Goal: Information Seeking & Learning: Learn about a topic

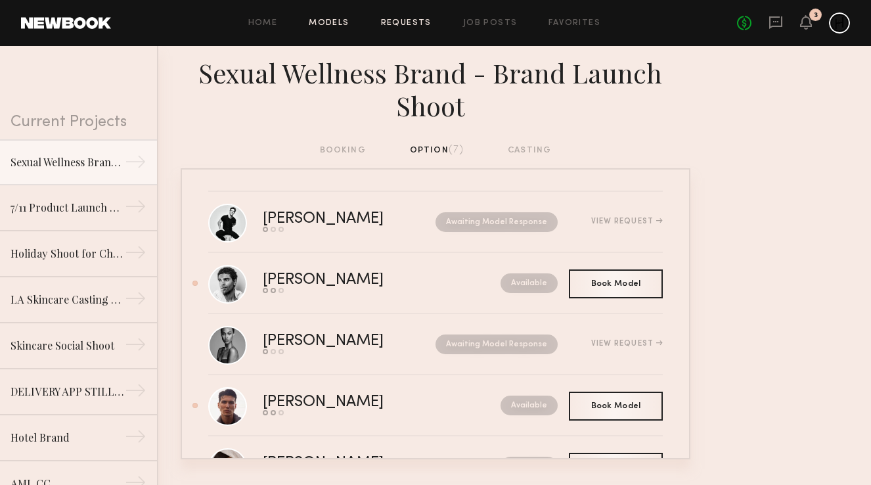
click at [324, 23] on link "Models" at bounding box center [329, 23] width 40 height 9
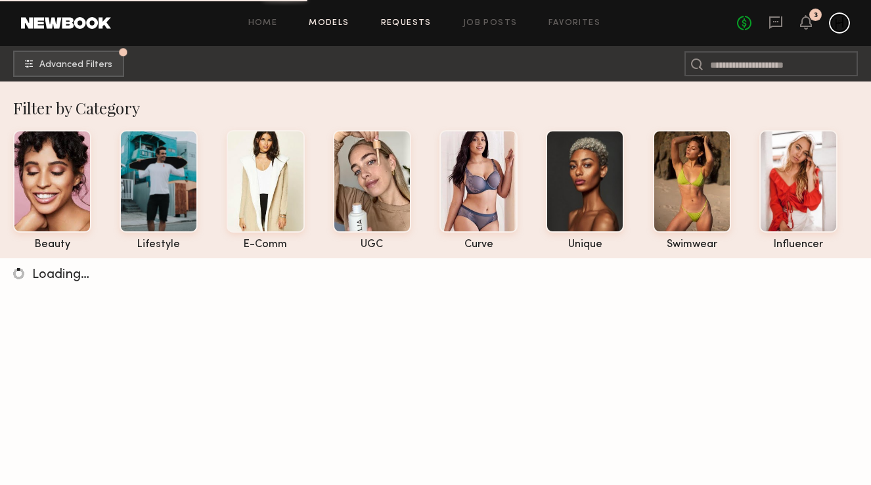
click at [422, 26] on link "Requests" at bounding box center [406, 23] width 51 height 9
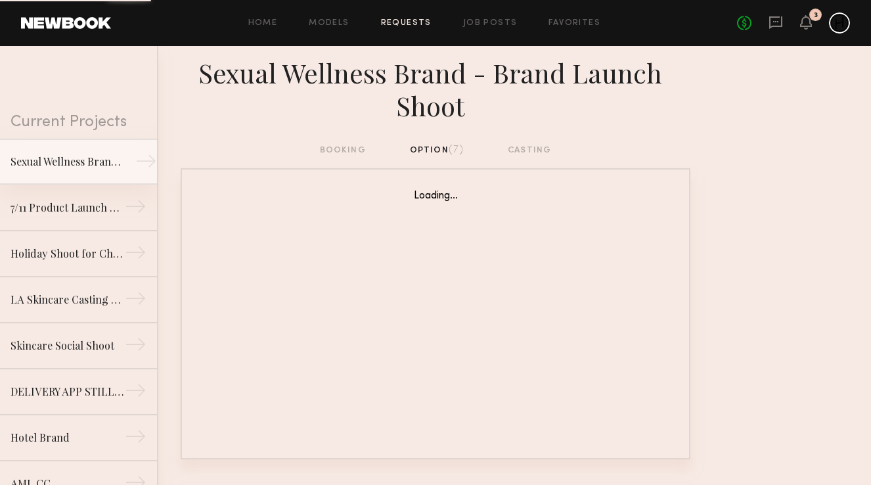
click at [136, 162] on div "→" at bounding box center [146, 163] width 22 height 26
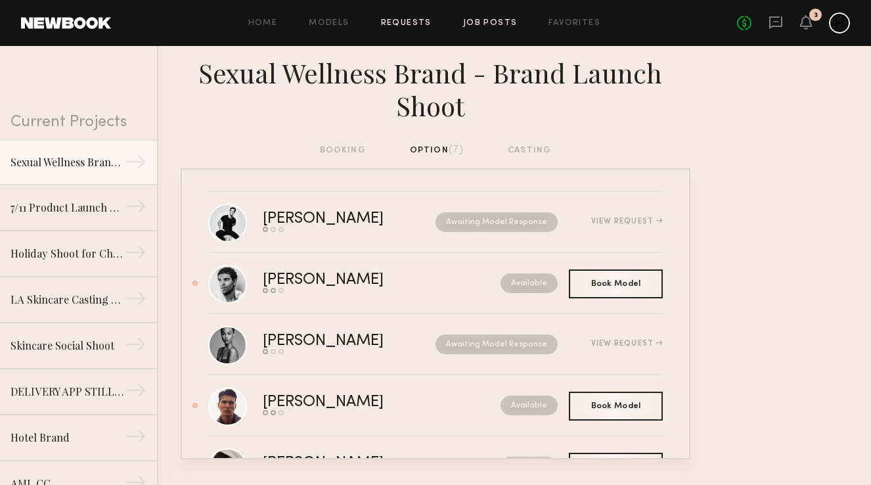
click at [494, 22] on link "Job Posts" at bounding box center [490, 23] width 55 height 9
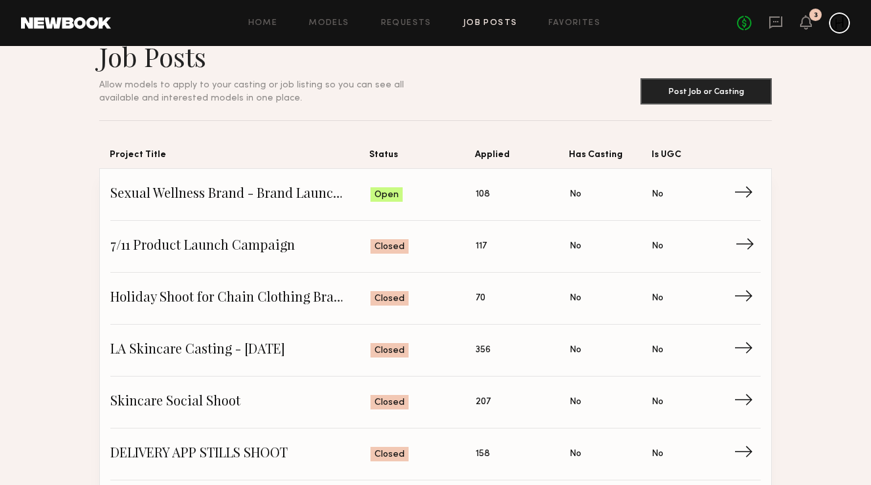
scroll to position [23, 0]
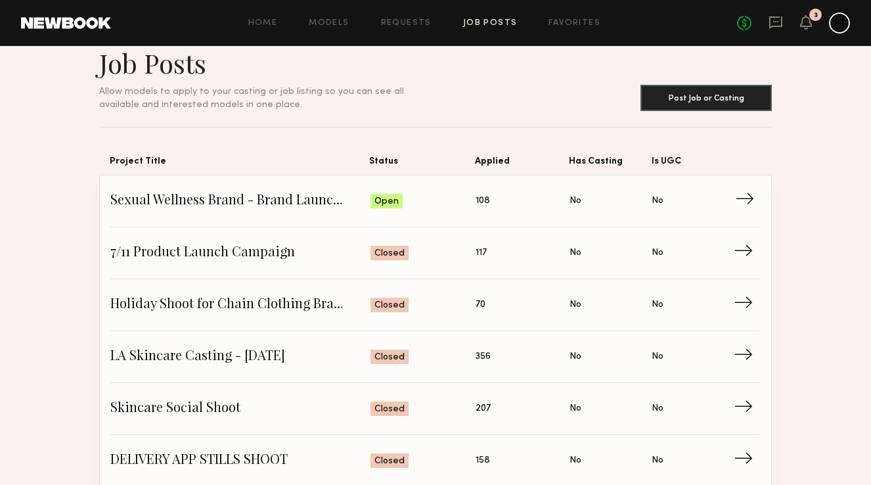
click at [741, 198] on span "→" at bounding box center [748, 201] width 27 height 20
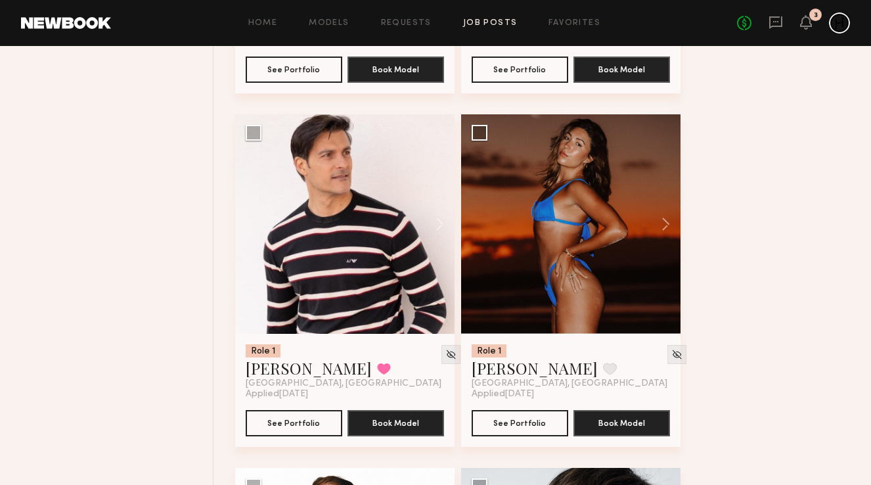
scroll to position [831, 0]
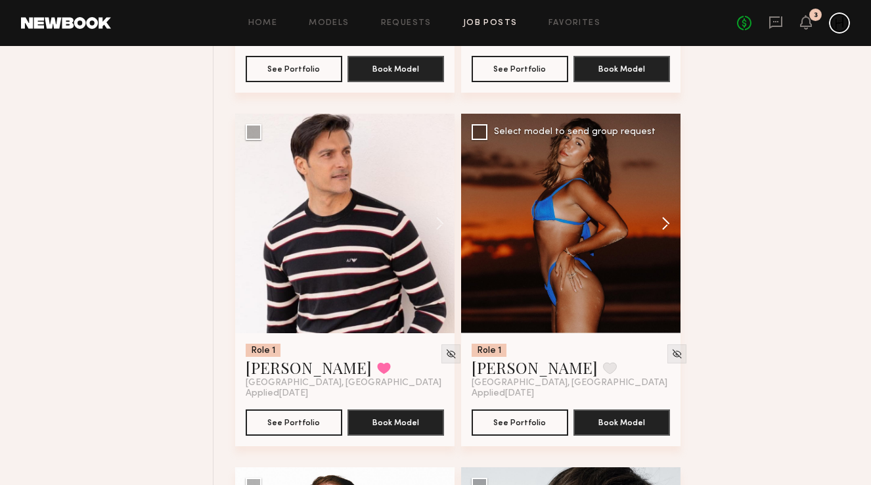
click at [662, 227] on button at bounding box center [660, 223] width 42 height 219
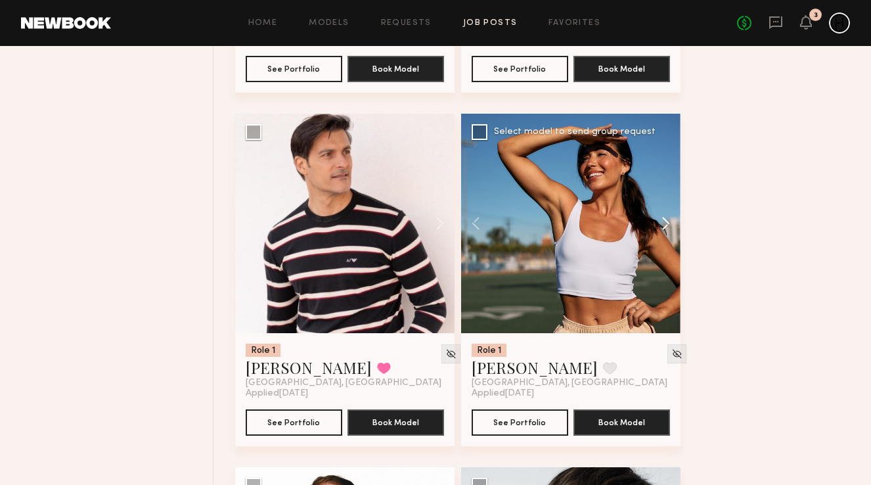
click at [662, 227] on button at bounding box center [660, 223] width 42 height 219
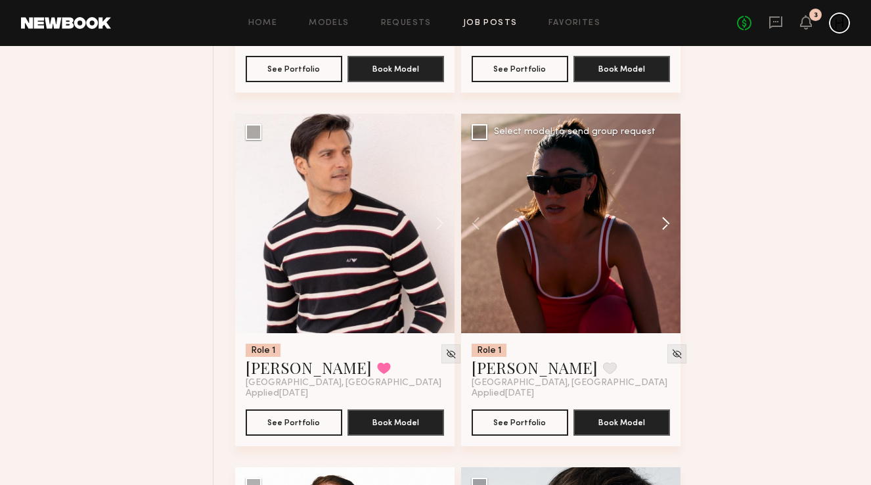
click at [662, 227] on button at bounding box center [660, 223] width 42 height 219
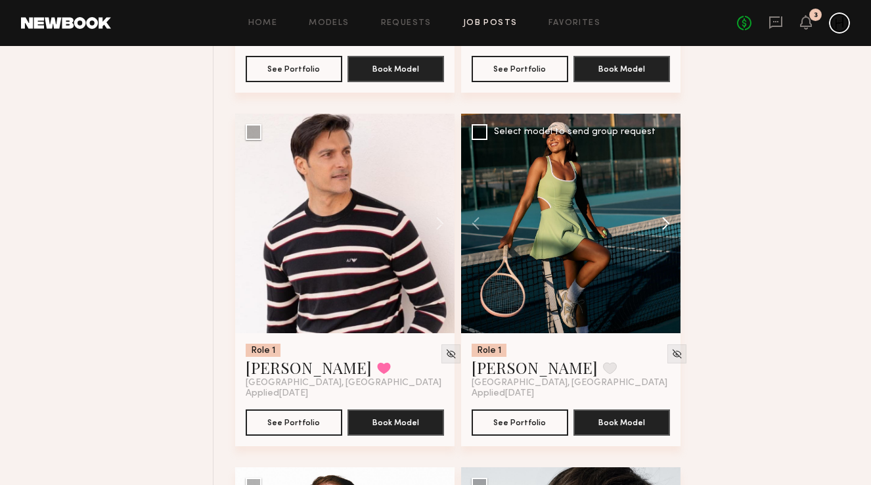
click at [662, 227] on button at bounding box center [660, 223] width 42 height 219
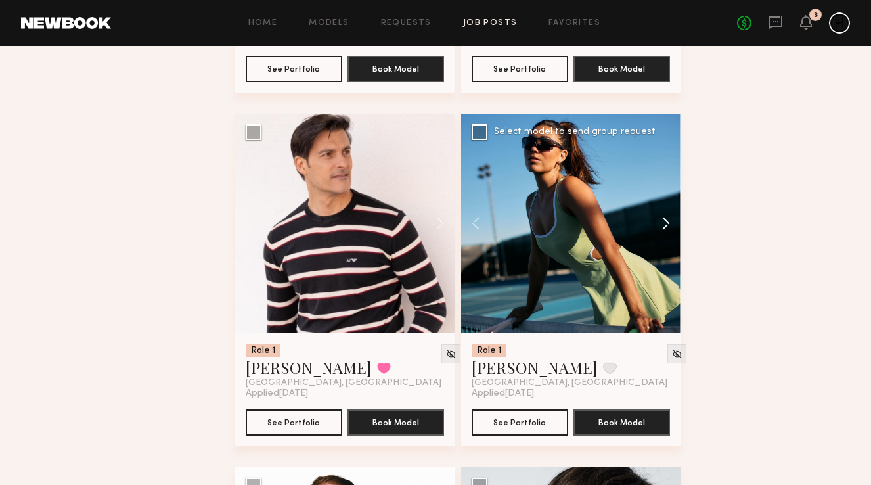
click at [662, 227] on button at bounding box center [660, 223] width 42 height 219
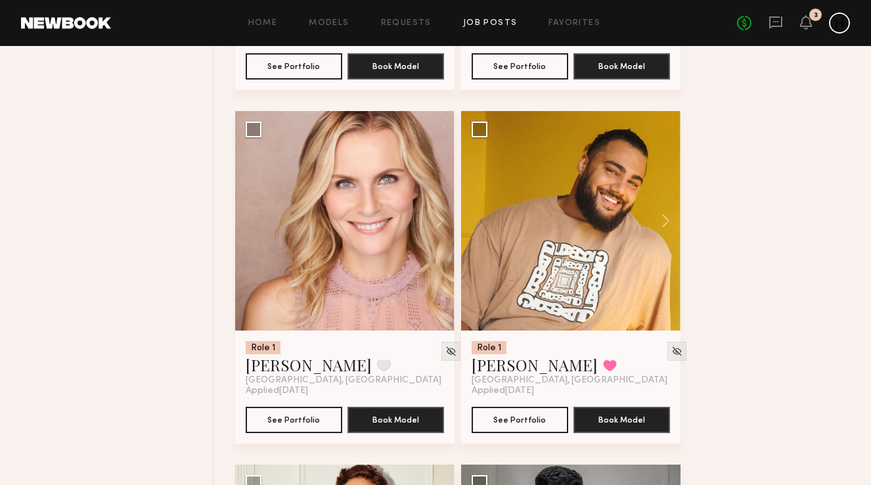
scroll to position [1543, 0]
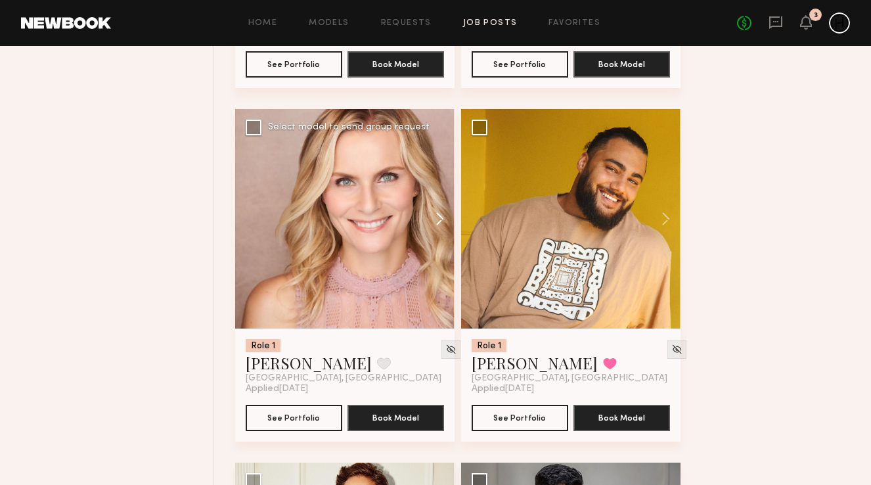
click at [428, 214] on button at bounding box center [434, 218] width 42 height 219
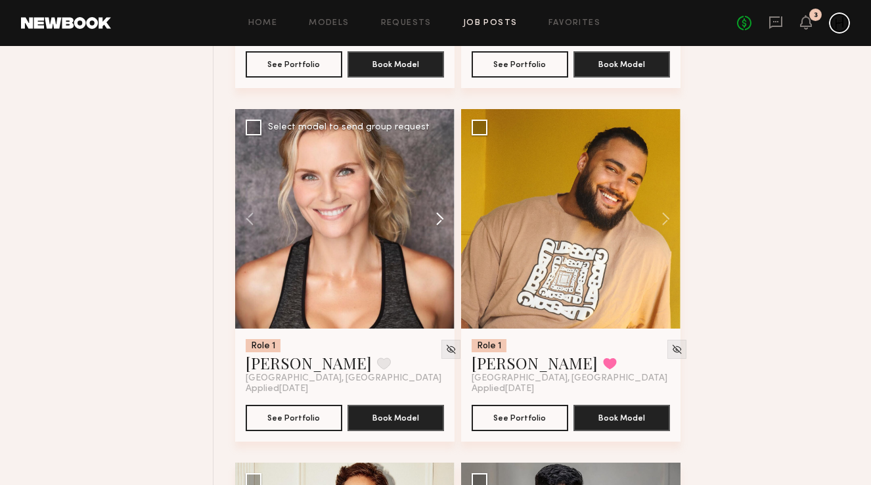
click at [428, 214] on button at bounding box center [434, 218] width 42 height 219
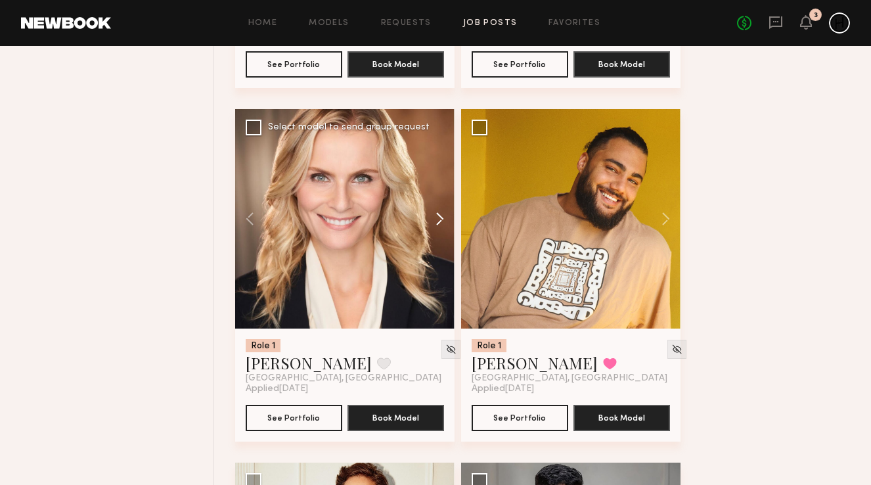
click at [428, 214] on button at bounding box center [434, 218] width 42 height 219
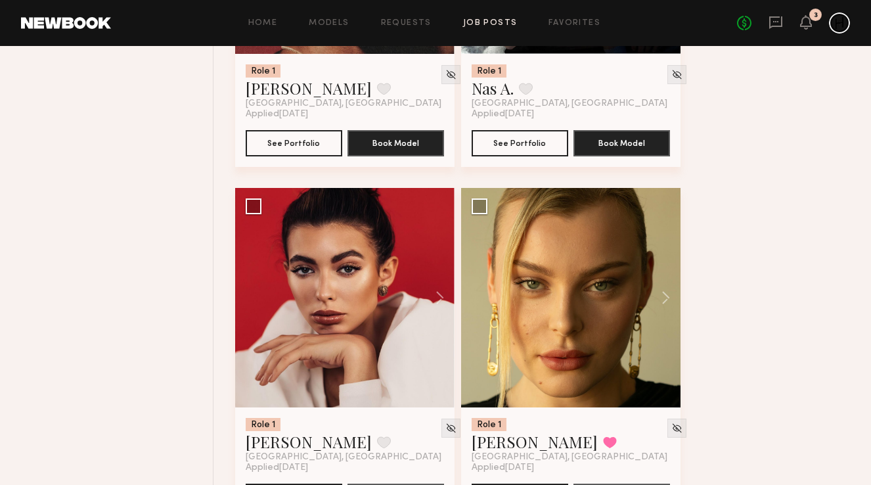
scroll to position [2534, 0]
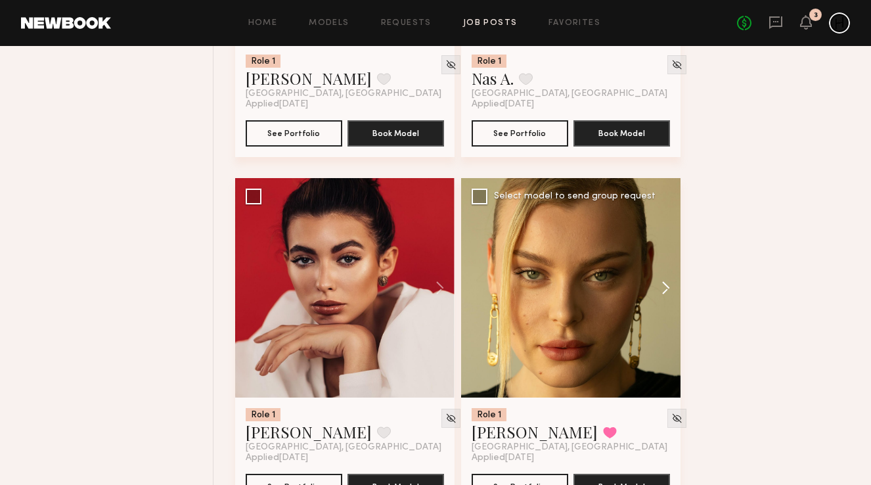
click at [668, 293] on button at bounding box center [660, 287] width 42 height 219
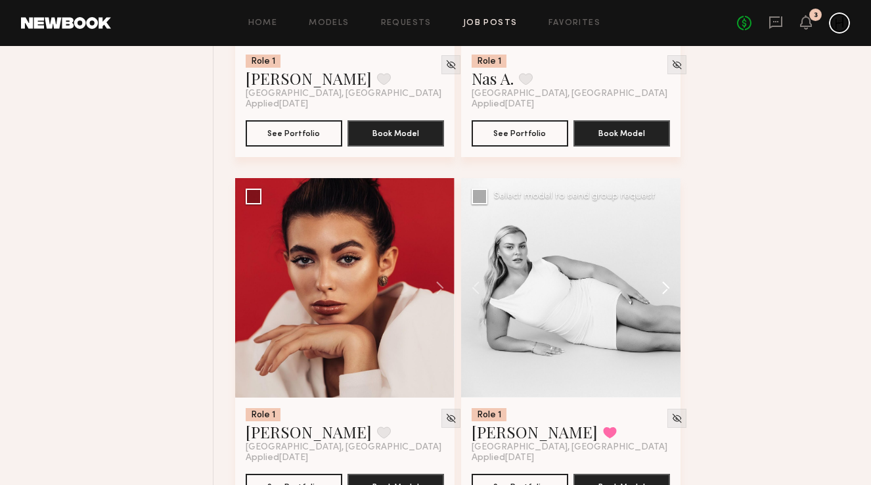
click at [668, 293] on button at bounding box center [660, 287] width 42 height 219
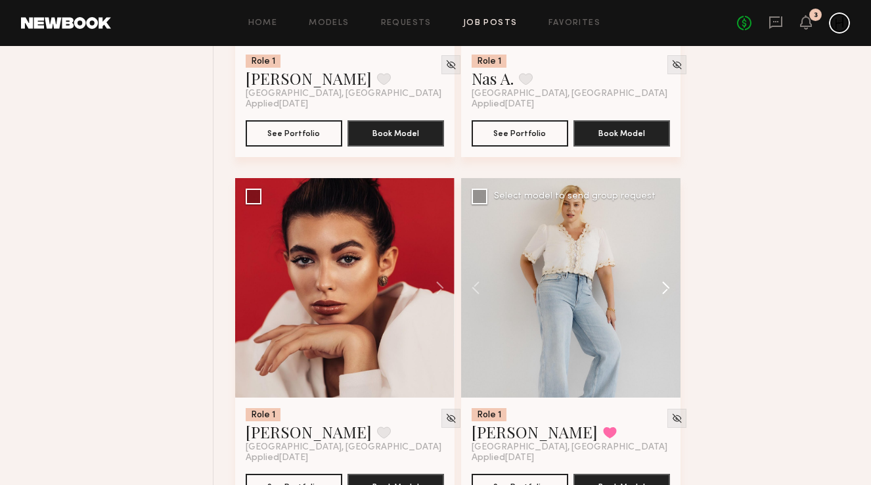
click at [668, 293] on button at bounding box center [660, 287] width 42 height 219
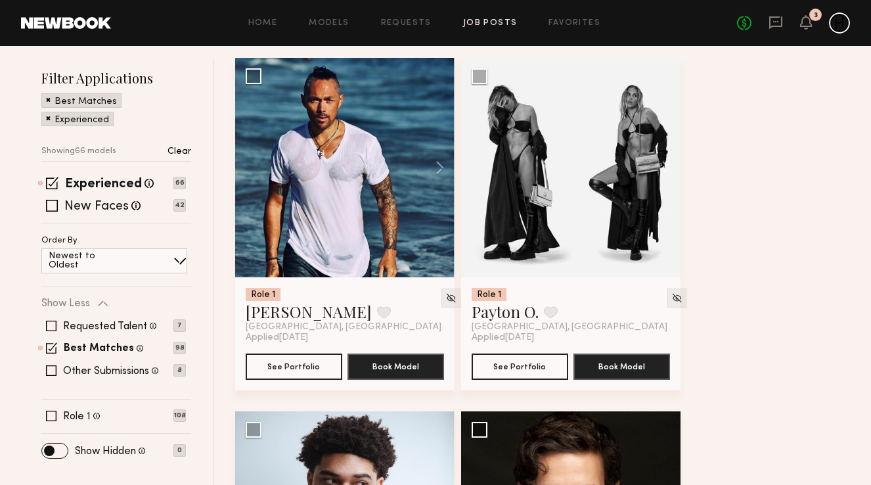
scroll to position [191, 0]
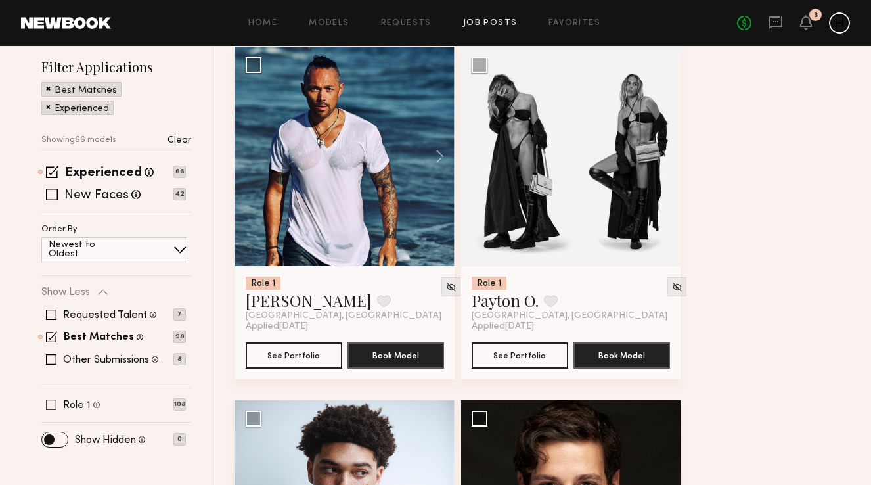
click at [49, 405] on span at bounding box center [51, 404] width 11 height 11
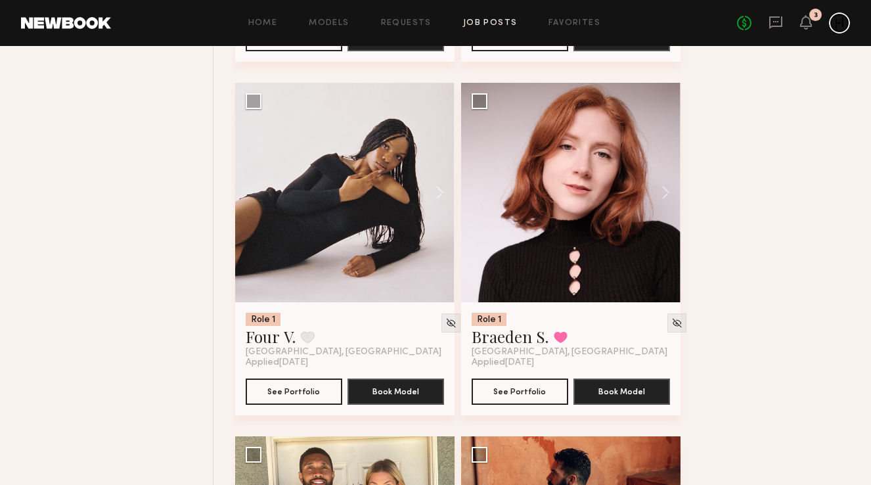
scroll to position [2273, 0]
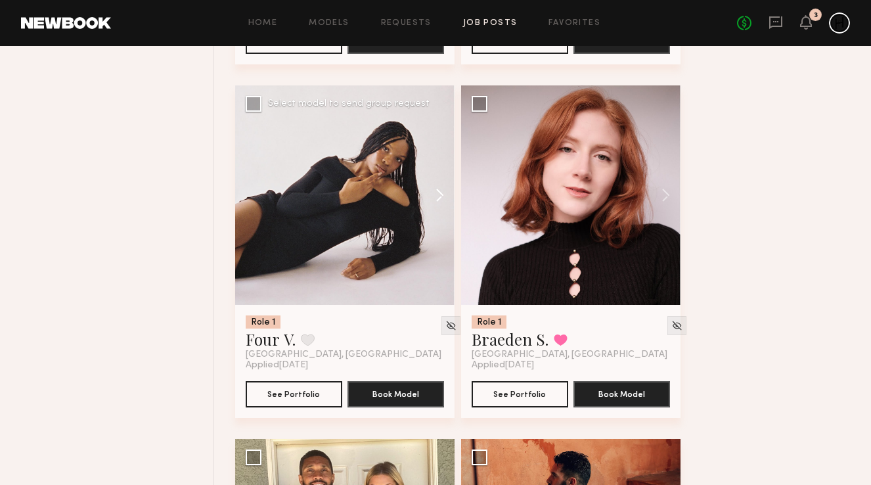
click at [434, 198] on button at bounding box center [434, 194] width 42 height 219
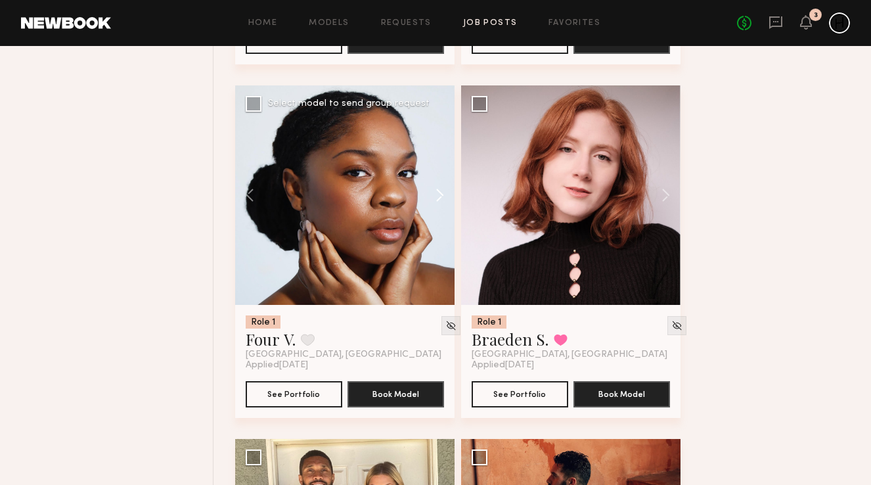
click at [434, 198] on button at bounding box center [434, 194] width 42 height 219
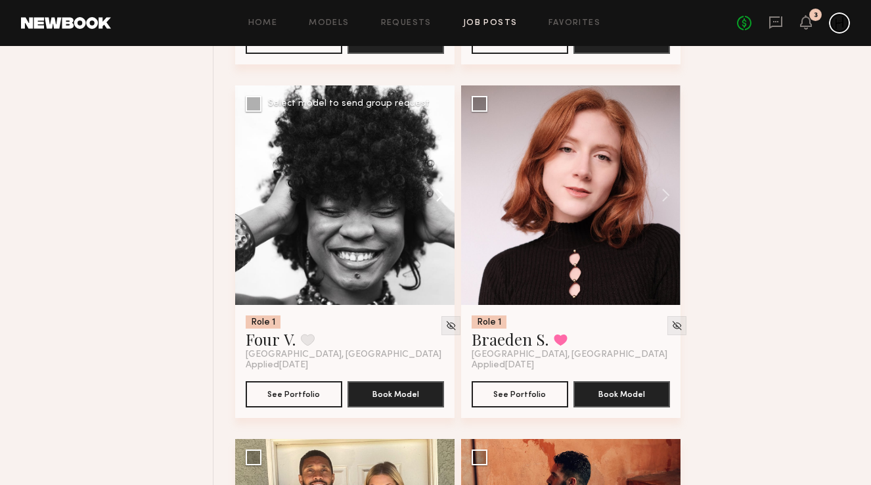
click at [434, 198] on button at bounding box center [434, 194] width 42 height 219
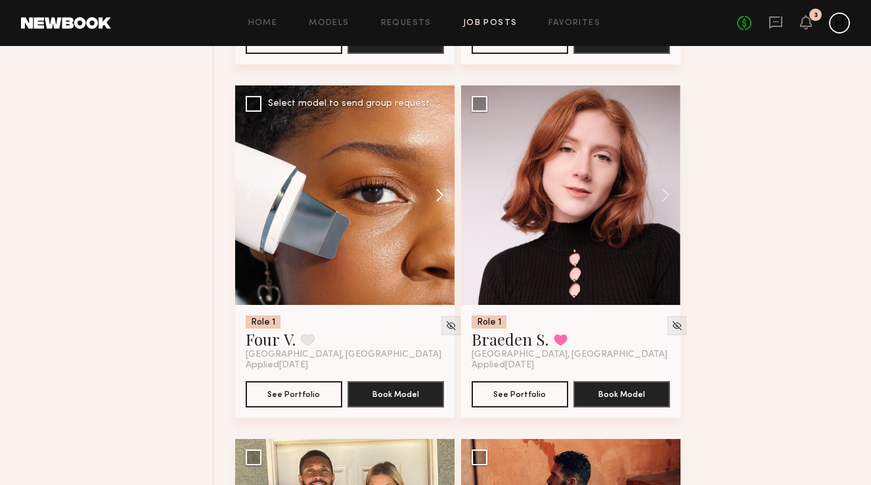
click at [434, 198] on button at bounding box center [434, 194] width 42 height 219
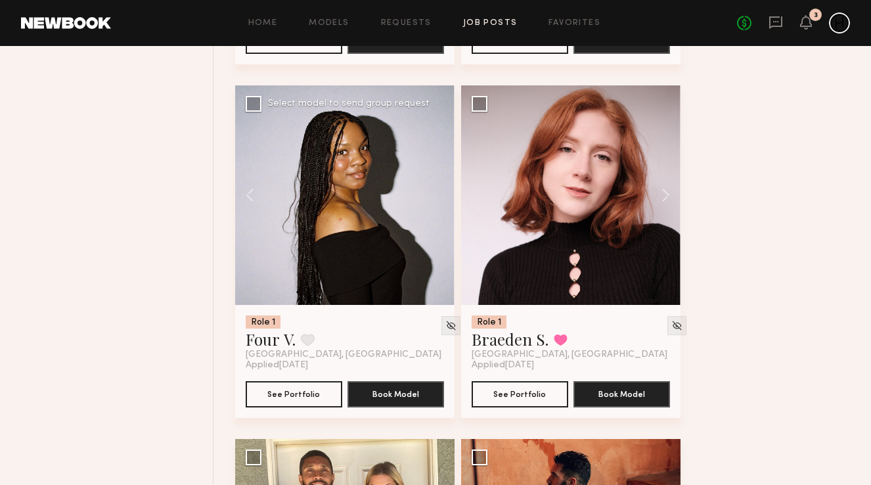
click at [434, 198] on div at bounding box center [344, 194] width 219 height 219
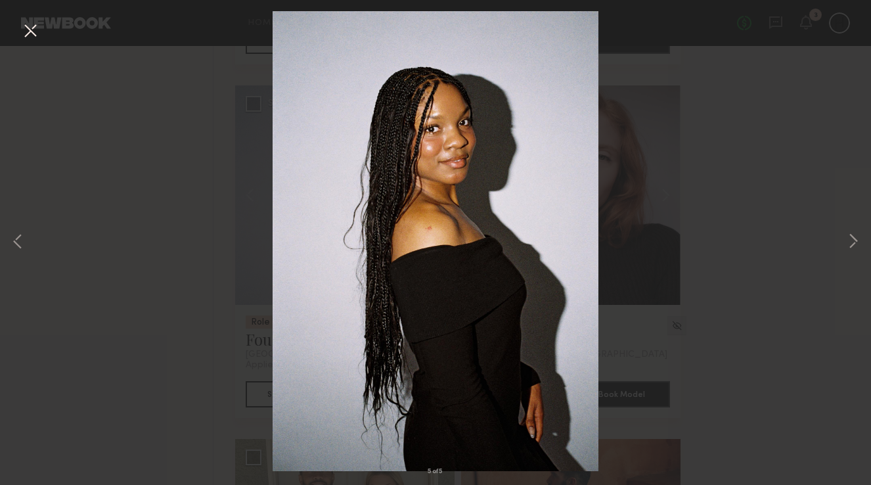
click at [864, 239] on div "5 of 5" at bounding box center [435, 242] width 871 height 485
click at [857, 241] on button at bounding box center [854, 243] width 16 height 388
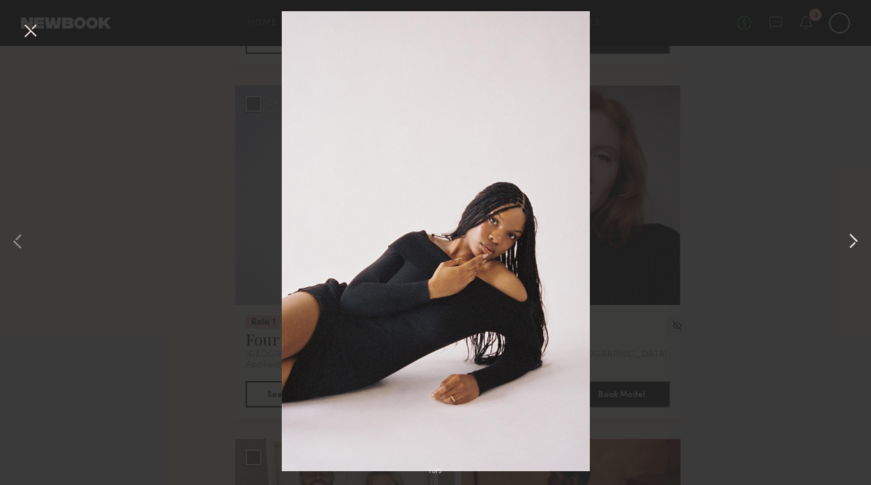
click at [857, 241] on button at bounding box center [854, 243] width 16 height 388
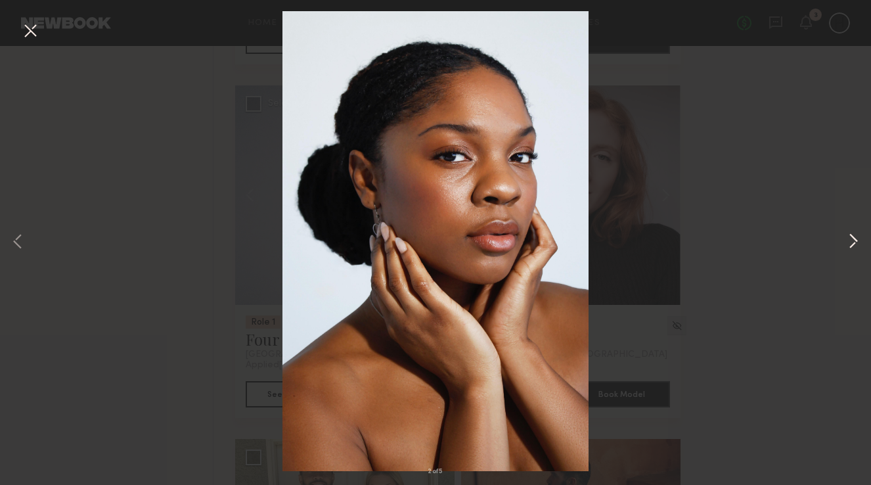
click at [853, 242] on button at bounding box center [854, 243] width 16 height 388
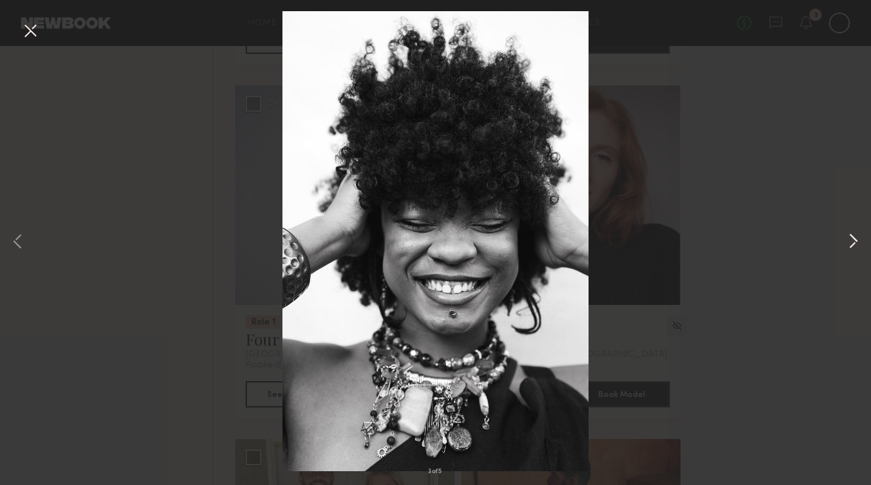
click at [853, 242] on button at bounding box center [854, 243] width 16 height 388
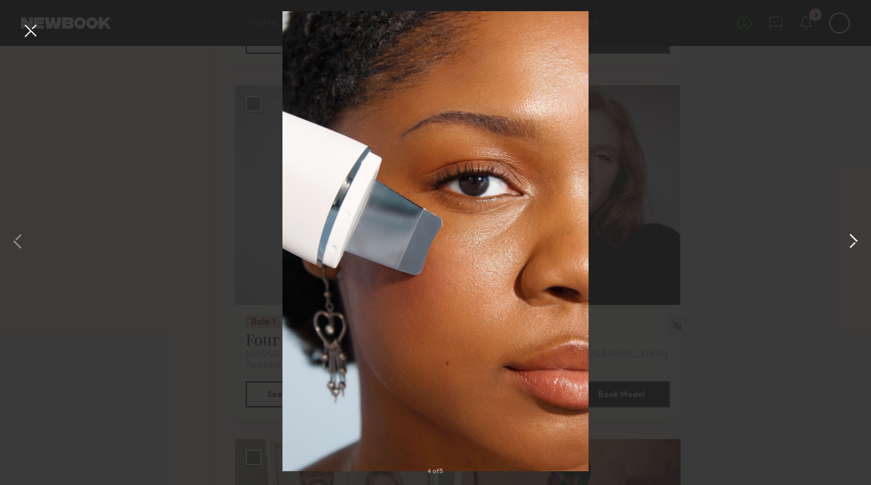
click at [855, 241] on button at bounding box center [854, 243] width 16 height 388
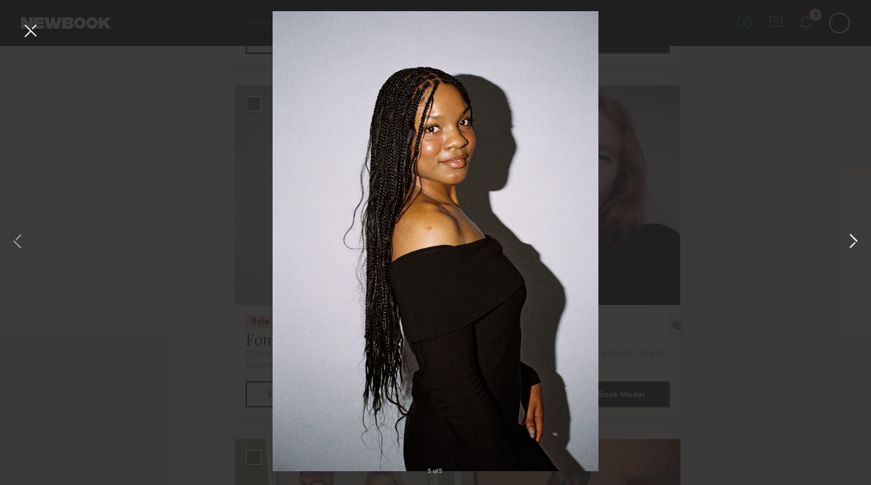
click at [855, 241] on button at bounding box center [854, 243] width 16 height 388
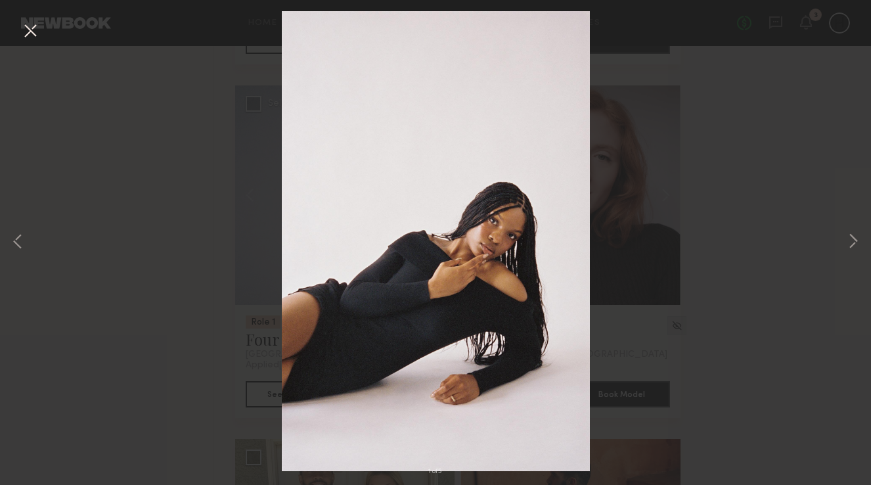
click at [32, 38] on button at bounding box center [30, 32] width 21 height 24
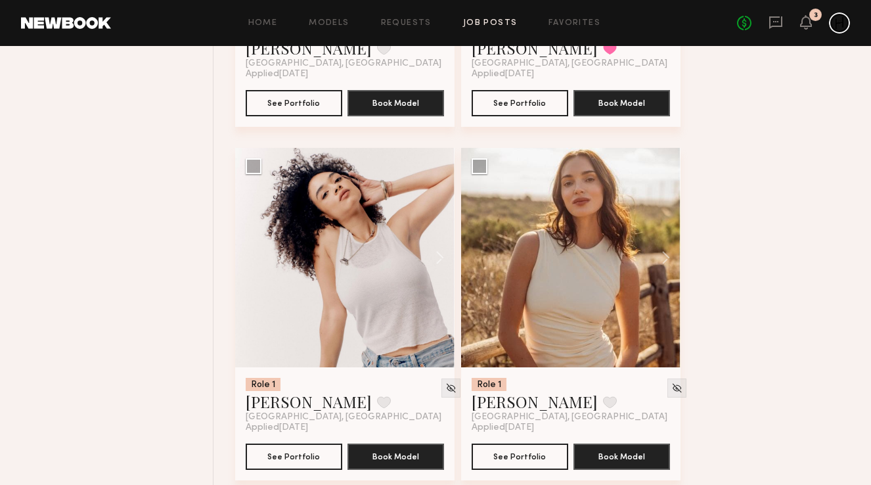
scroll to position [3627, 0]
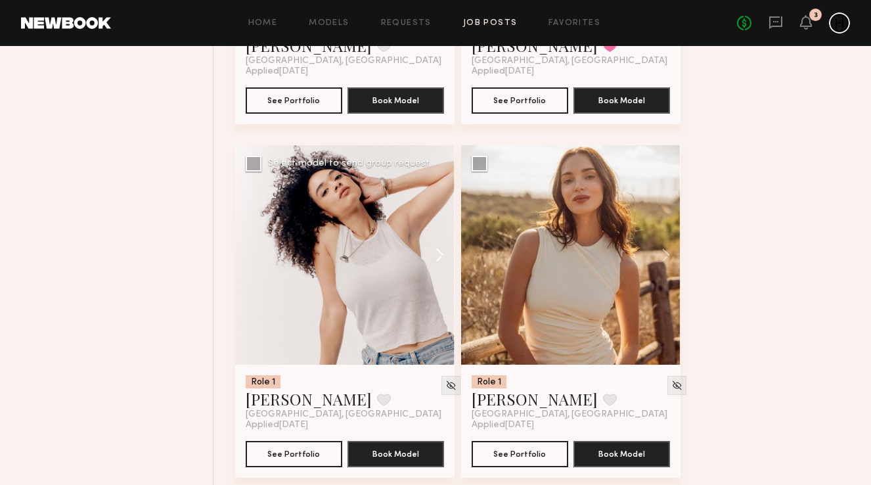
click at [441, 254] on button at bounding box center [434, 254] width 42 height 219
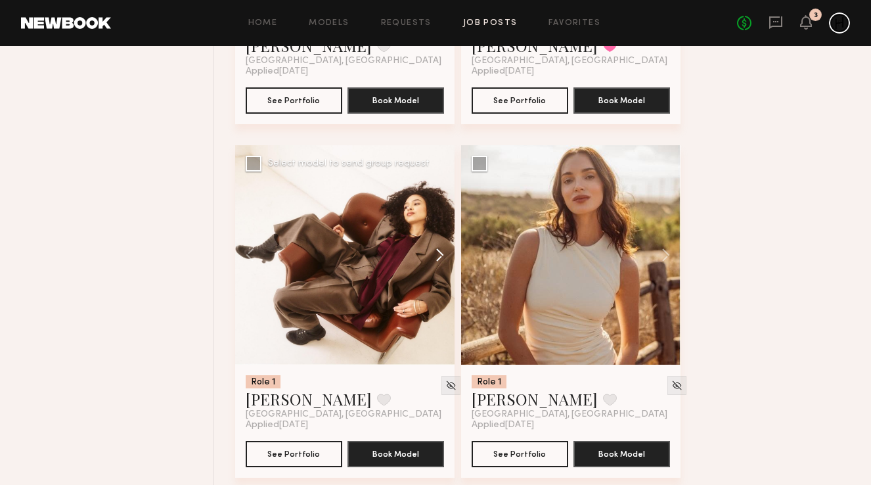
click at [441, 254] on button at bounding box center [434, 254] width 42 height 219
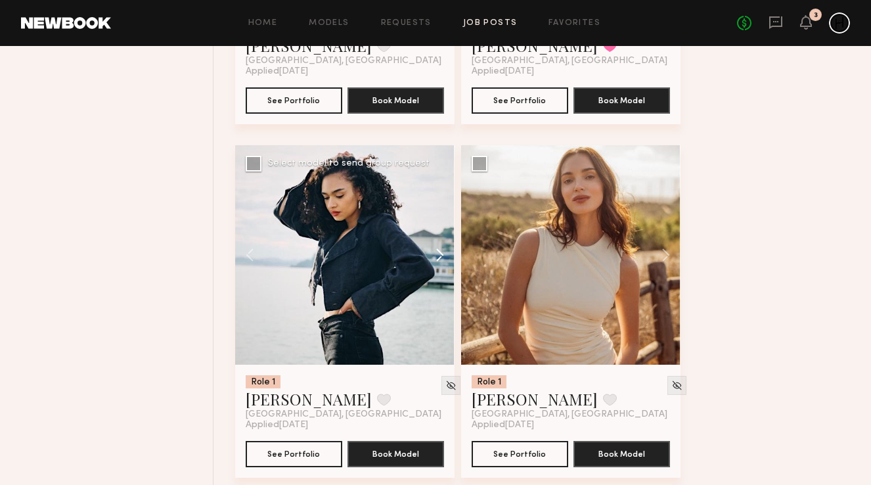
click at [441, 254] on button at bounding box center [434, 254] width 42 height 219
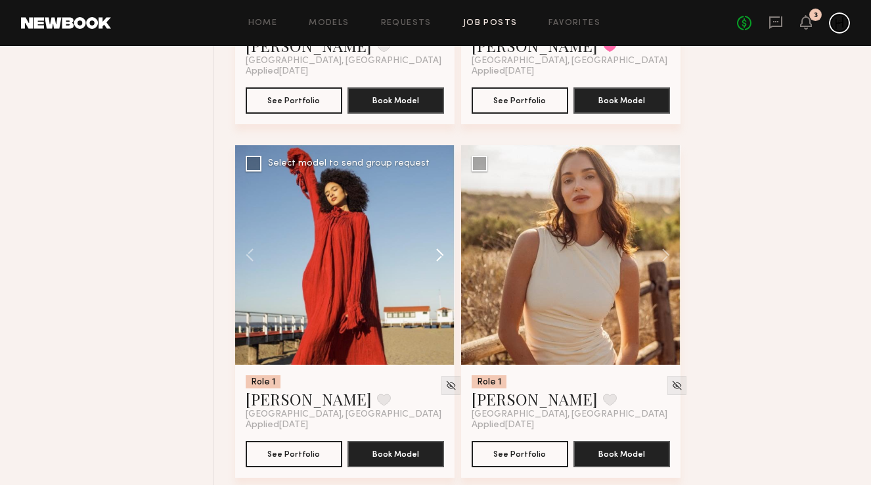
click at [441, 254] on button at bounding box center [434, 254] width 42 height 219
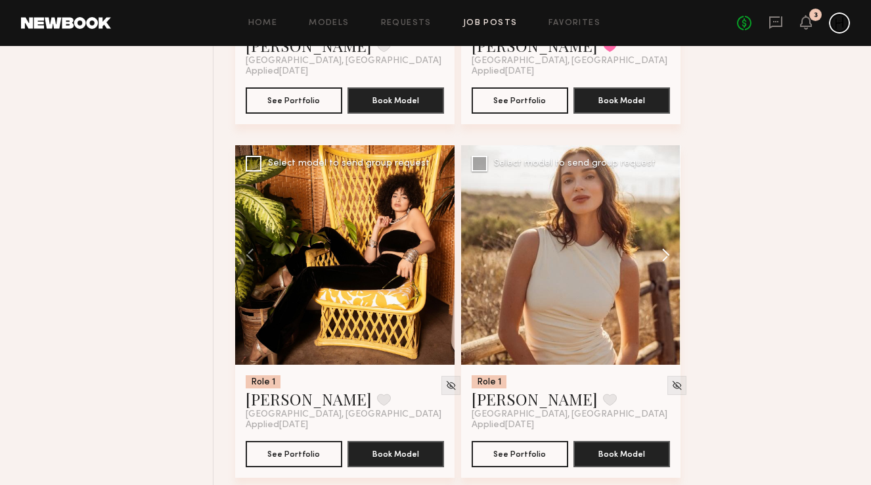
click at [671, 262] on button at bounding box center [660, 254] width 42 height 219
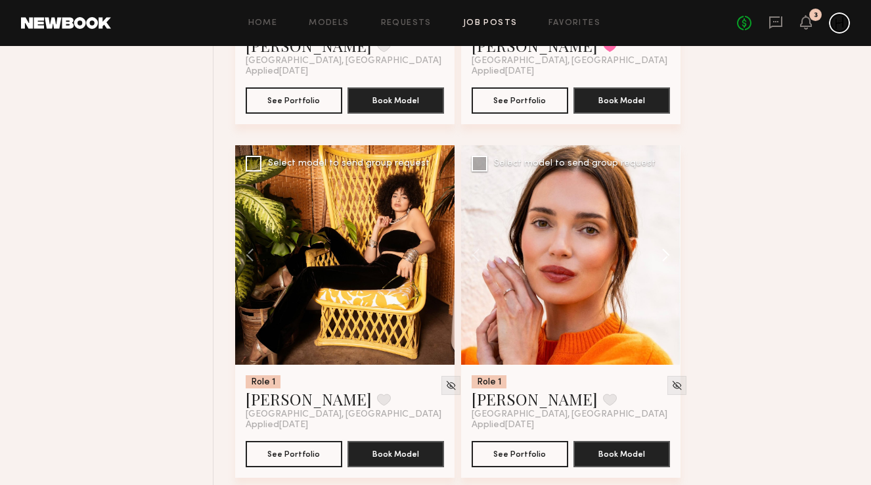
click at [671, 262] on button at bounding box center [660, 254] width 42 height 219
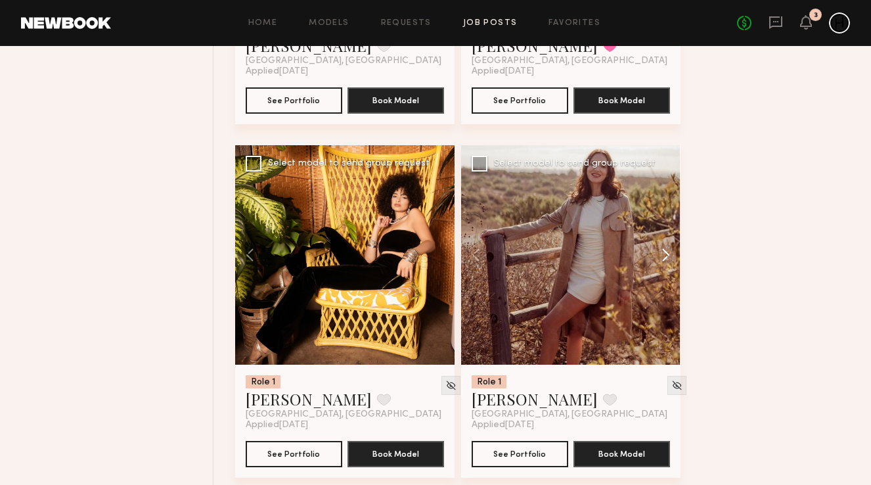
click at [671, 262] on button at bounding box center [660, 254] width 42 height 219
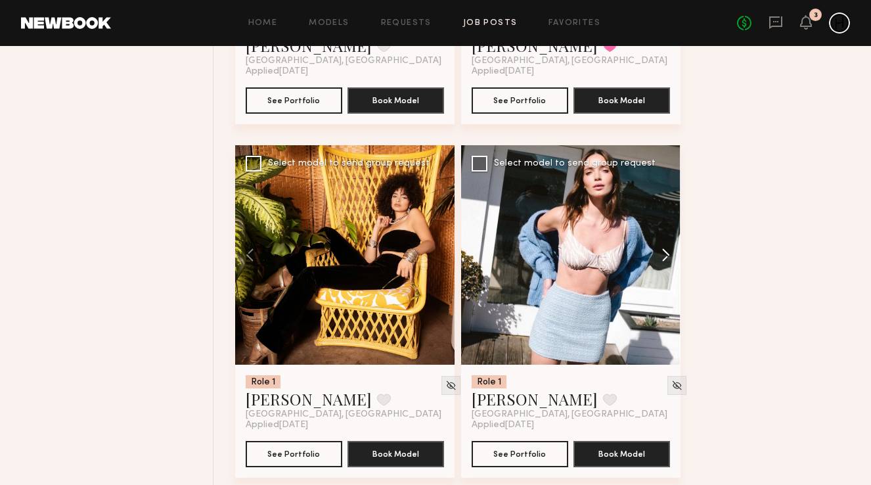
click at [671, 262] on button at bounding box center [660, 254] width 42 height 219
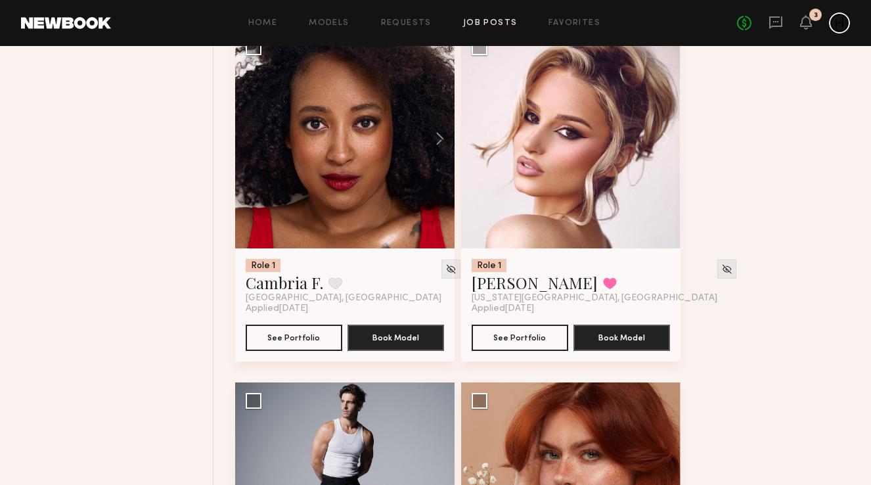
scroll to position [4098, 0]
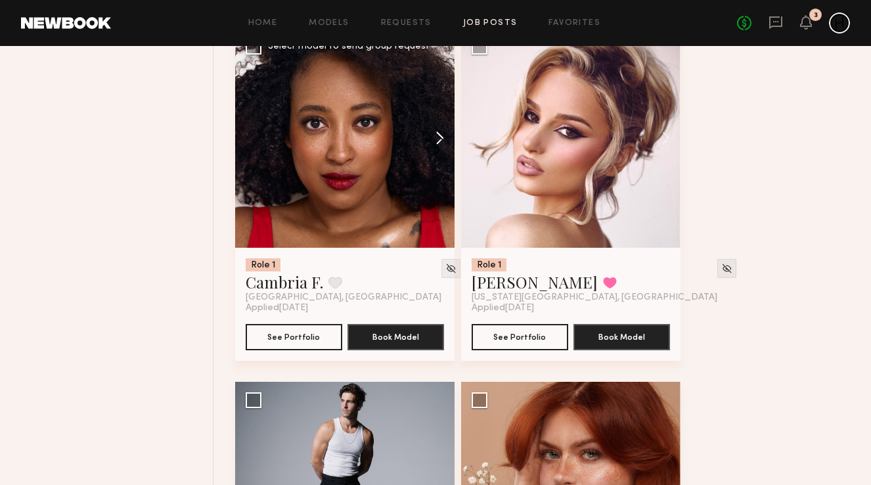
click at [438, 140] on button at bounding box center [434, 137] width 42 height 219
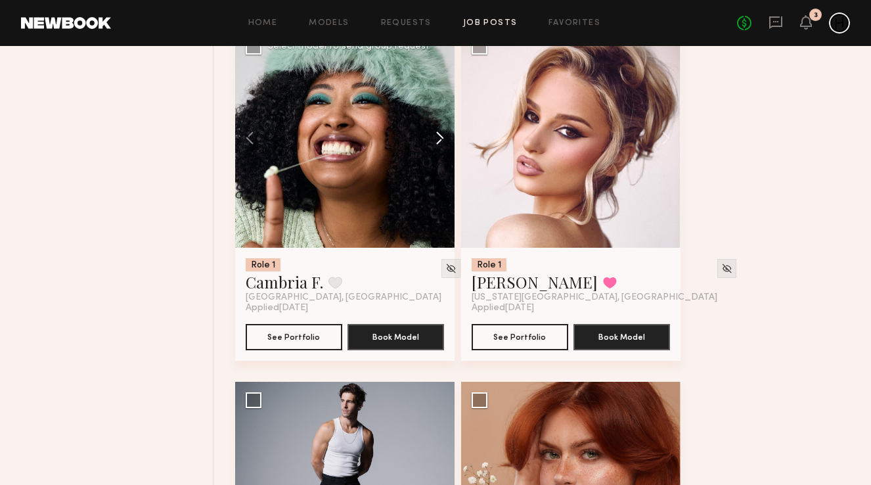
click at [438, 140] on button at bounding box center [434, 137] width 42 height 219
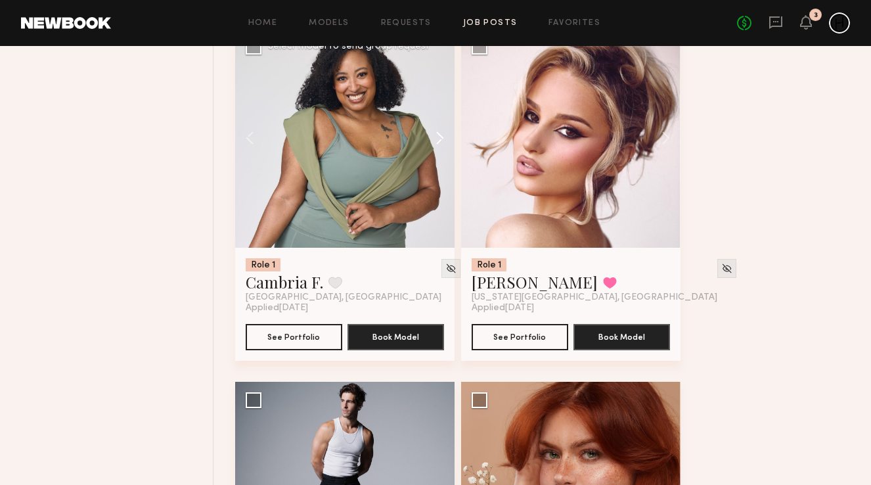
click at [438, 140] on button at bounding box center [434, 137] width 42 height 219
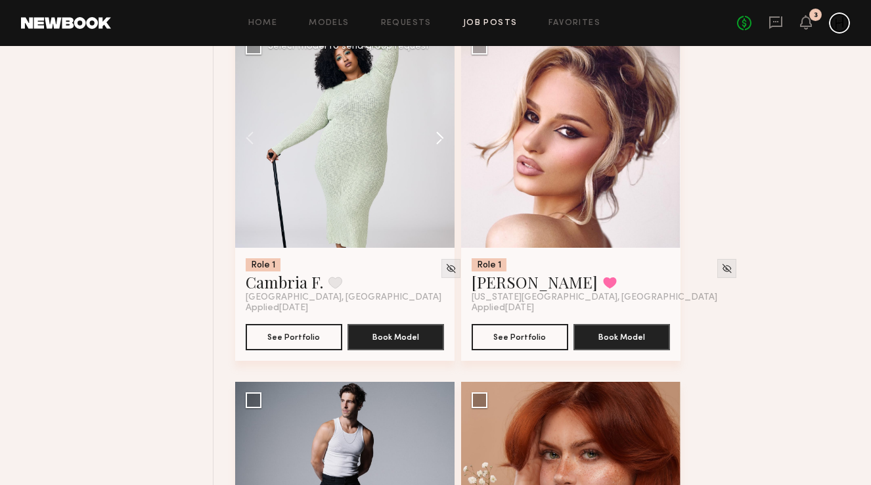
click at [438, 140] on button at bounding box center [434, 137] width 42 height 219
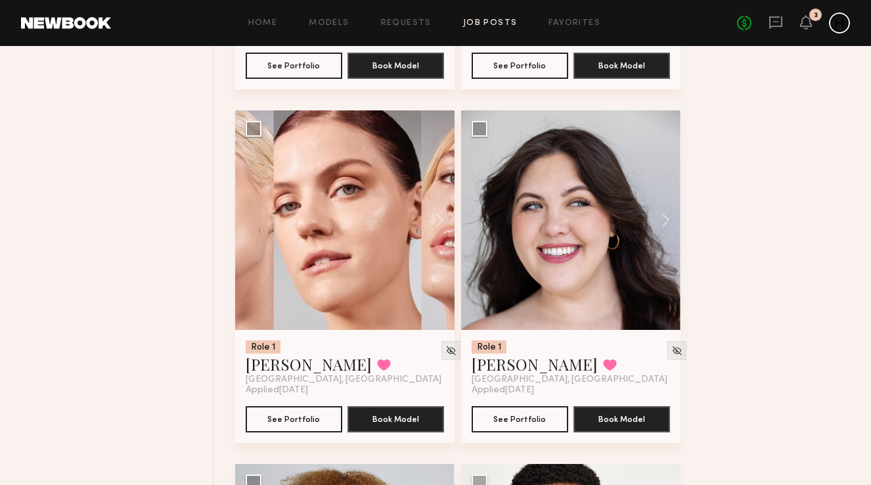
scroll to position [6492, 0]
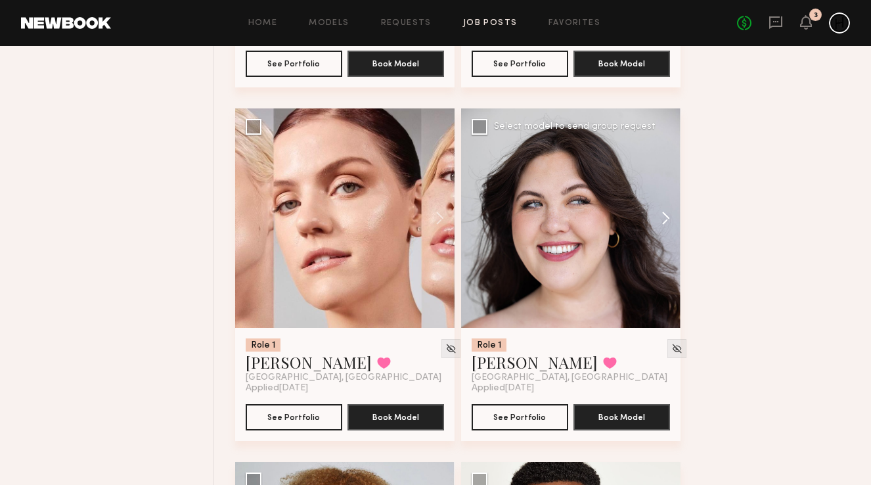
click at [668, 225] on button at bounding box center [660, 217] width 42 height 219
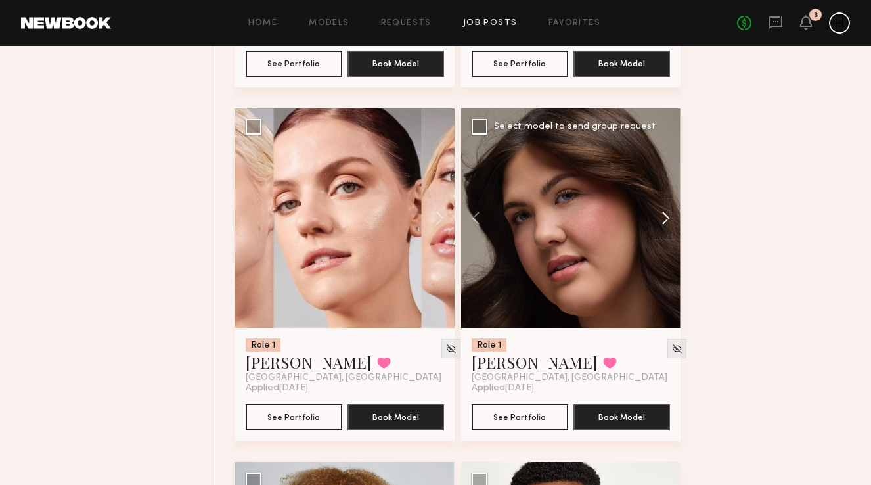
click at [668, 225] on button at bounding box center [660, 217] width 42 height 219
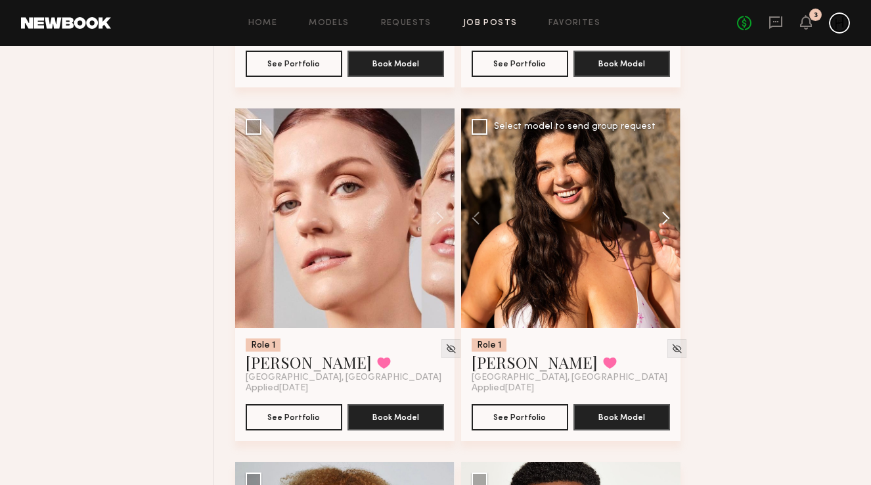
click at [668, 225] on button at bounding box center [660, 217] width 42 height 219
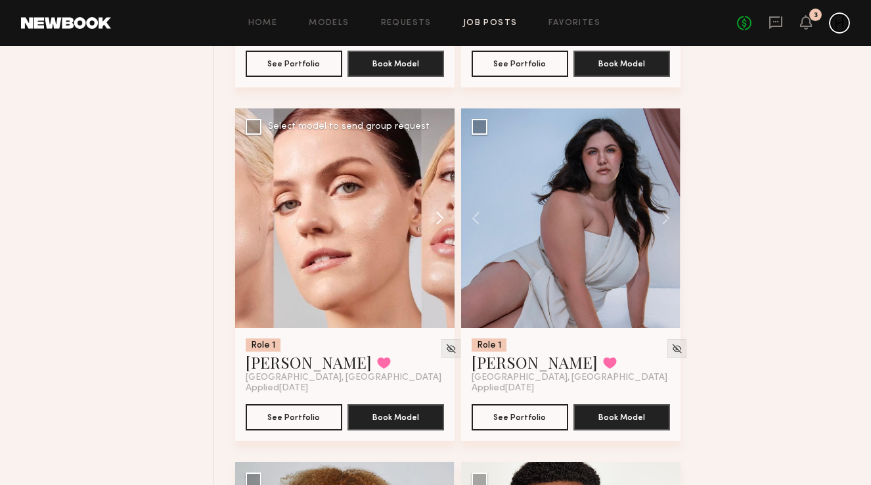
click at [443, 227] on button at bounding box center [434, 217] width 42 height 219
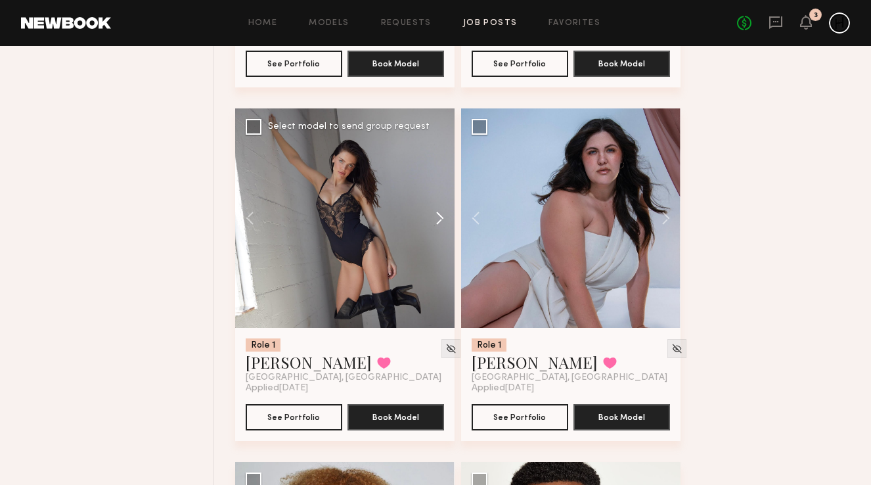
click at [443, 227] on button at bounding box center [434, 217] width 42 height 219
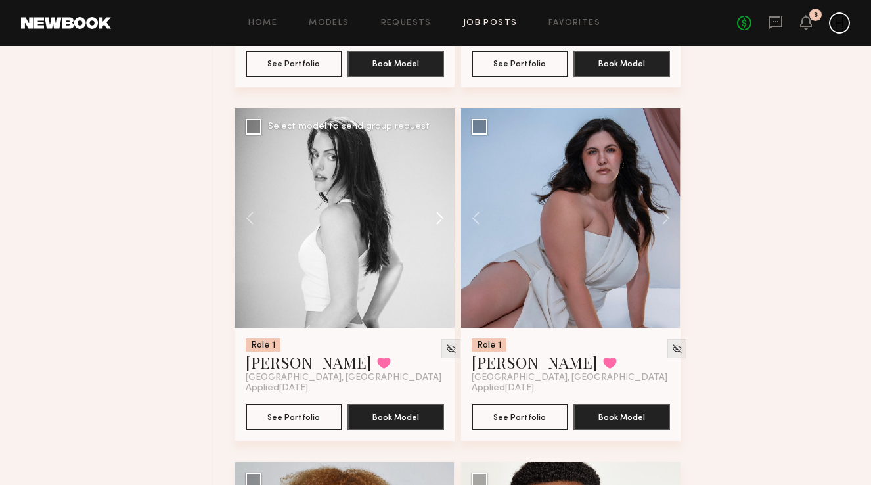
click at [443, 227] on button at bounding box center [434, 217] width 42 height 219
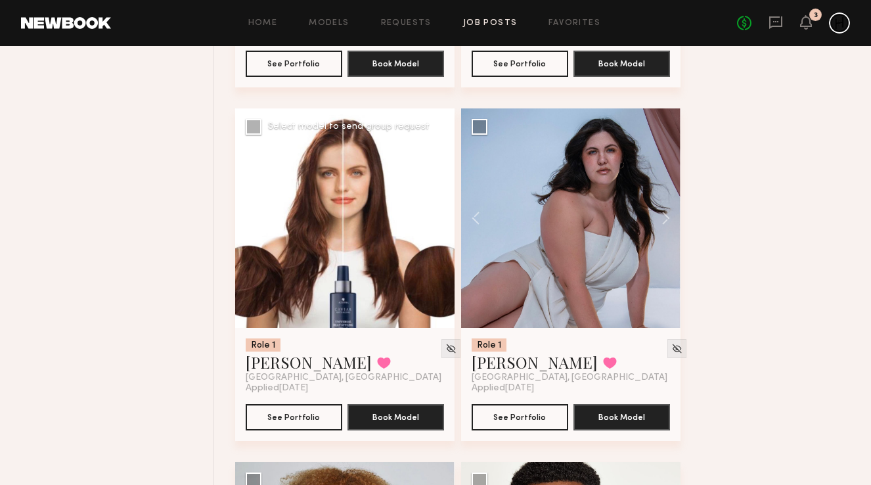
click at [443, 227] on div at bounding box center [344, 217] width 219 height 219
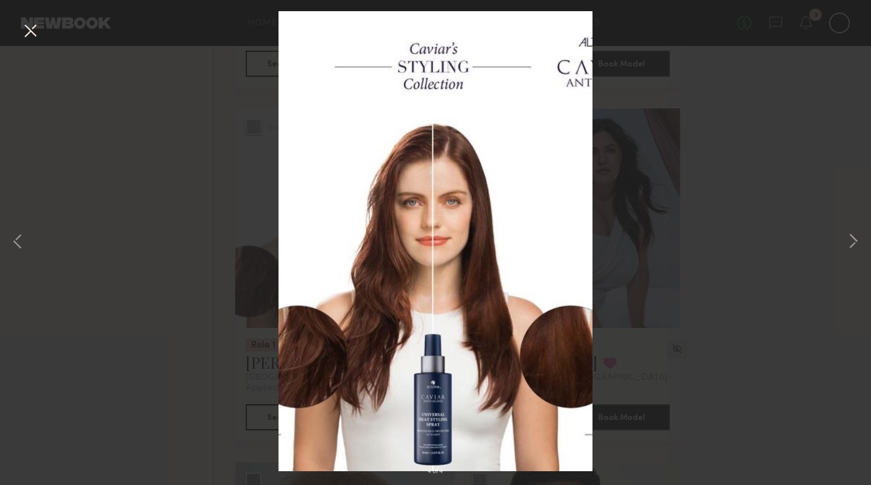
click at [30, 31] on button at bounding box center [30, 32] width 21 height 24
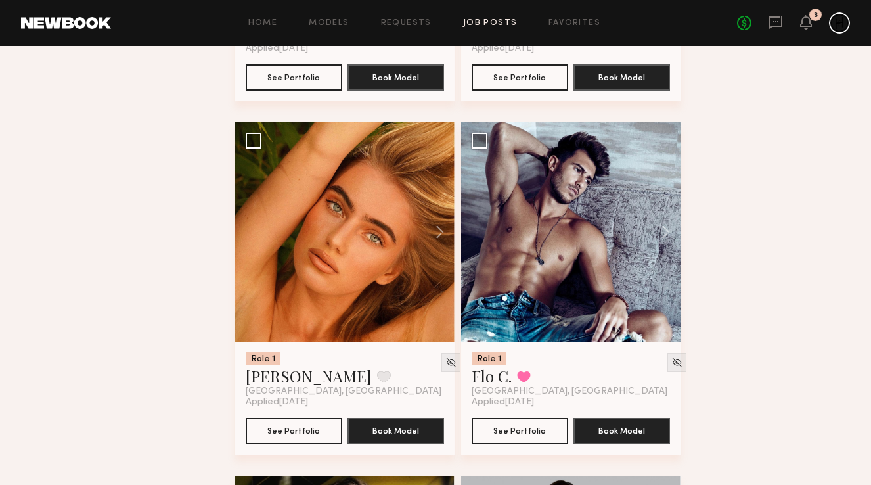
scroll to position [7189, 0]
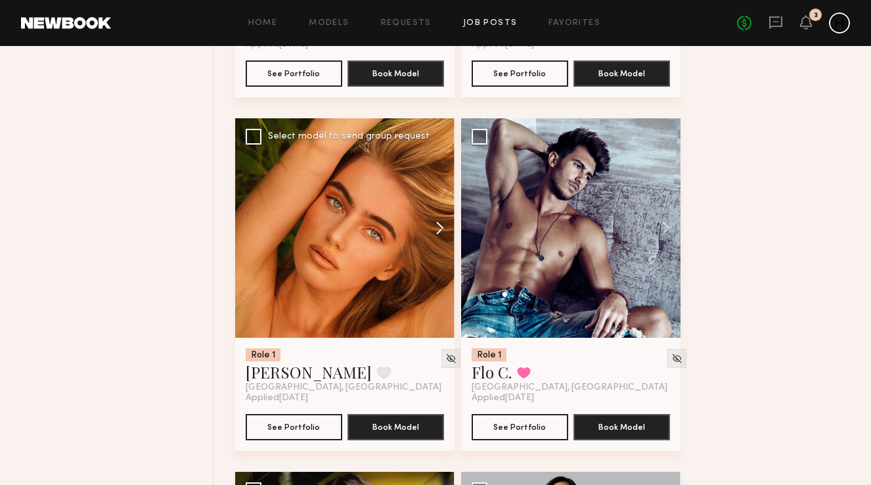
click at [443, 230] on button at bounding box center [434, 227] width 42 height 219
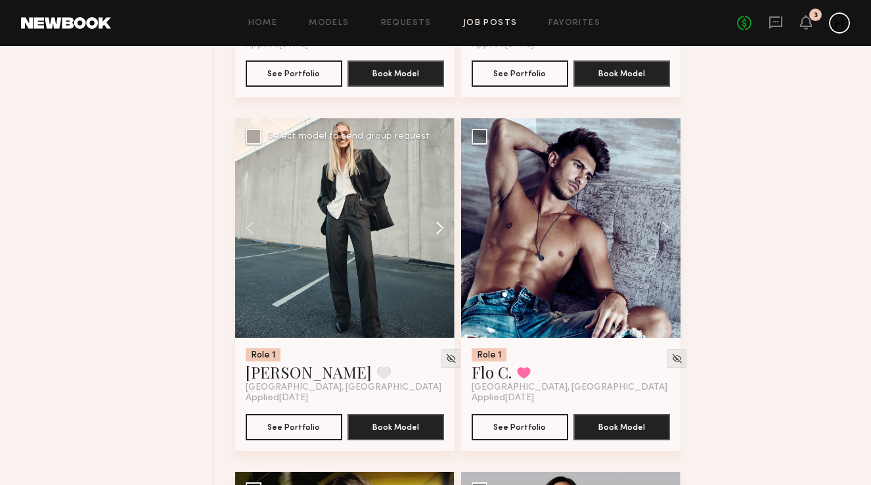
click at [443, 230] on button at bounding box center [434, 227] width 42 height 219
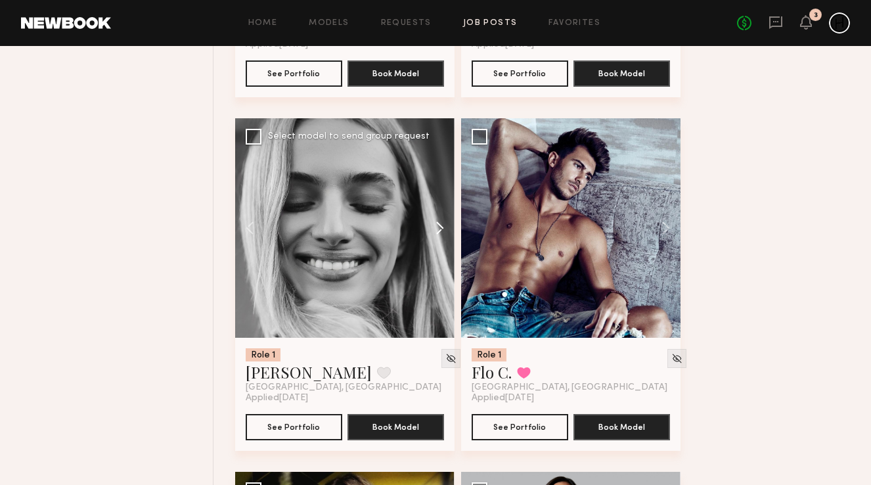
click at [443, 230] on button at bounding box center [434, 227] width 42 height 219
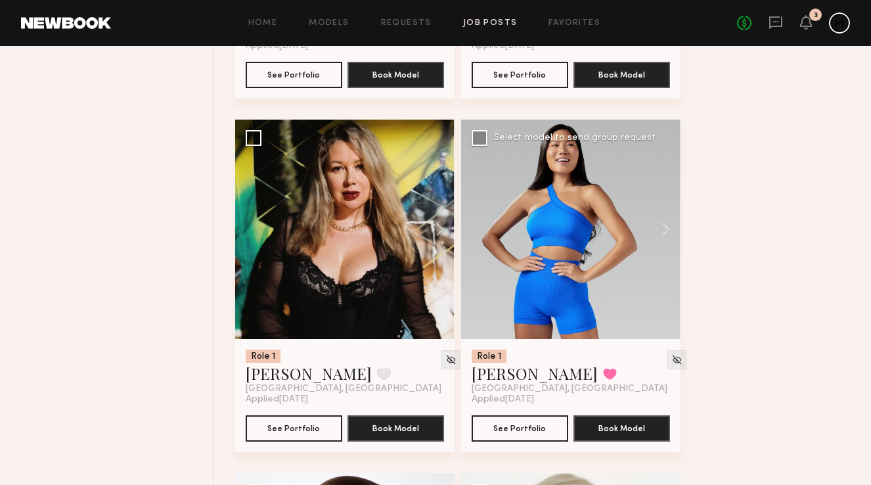
scroll to position [7542, 0]
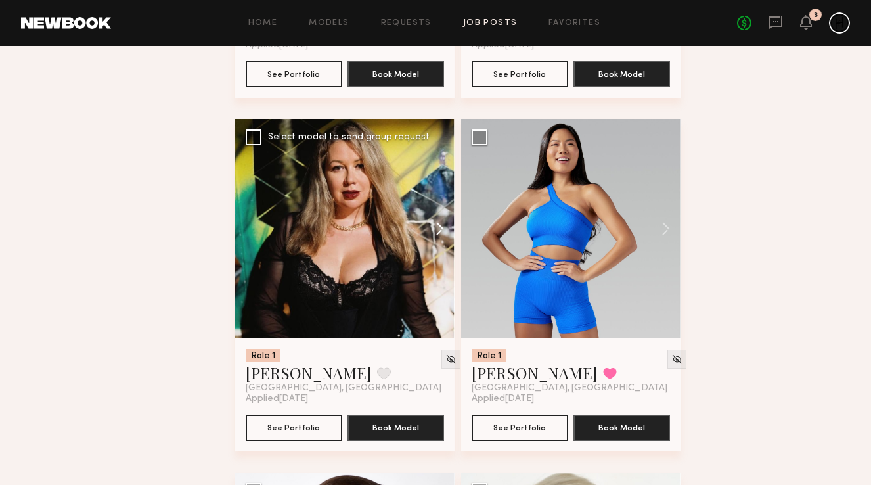
click at [441, 239] on button at bounding box center [434, 228] width 42 height 219
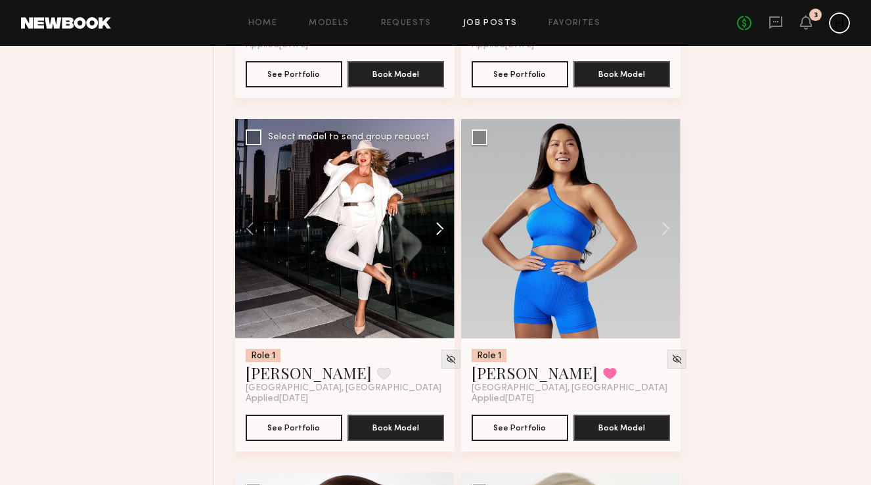
click at [441, 239] on button at bounding box center [434, 228] width 42 height 219
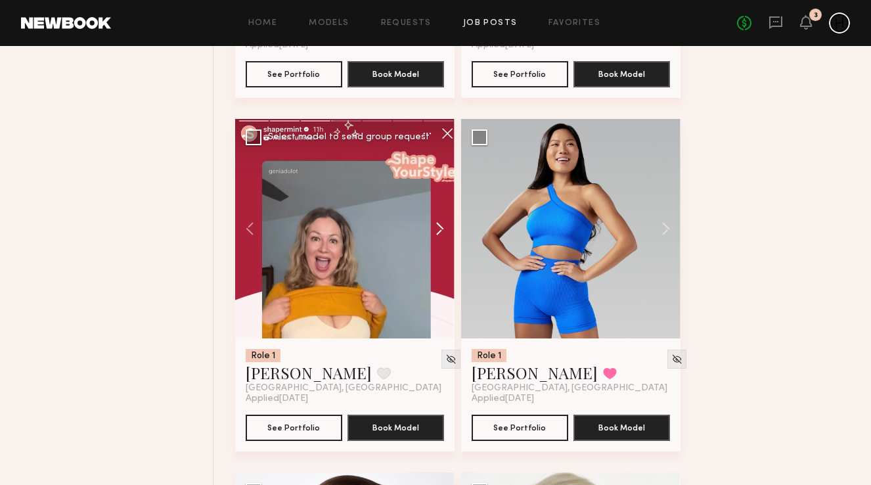
click at [441, 239] on button at bounding box center [434, 228] width 42 height 219
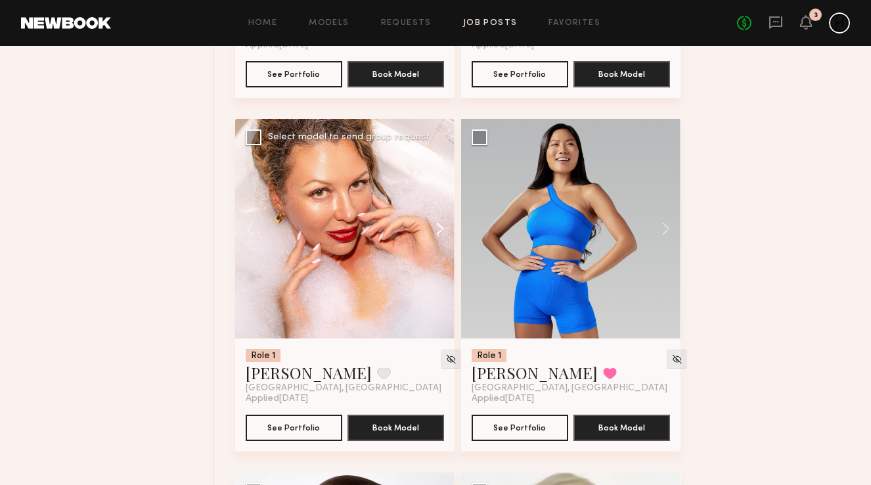
click at [441, 239] on button at bounding box center [434, 228] width 42 height 219
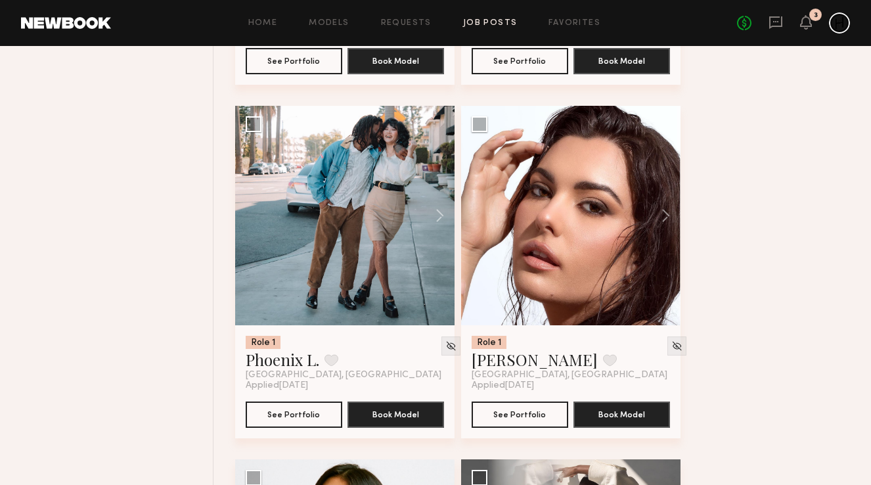
scroll to position [8263, 0]
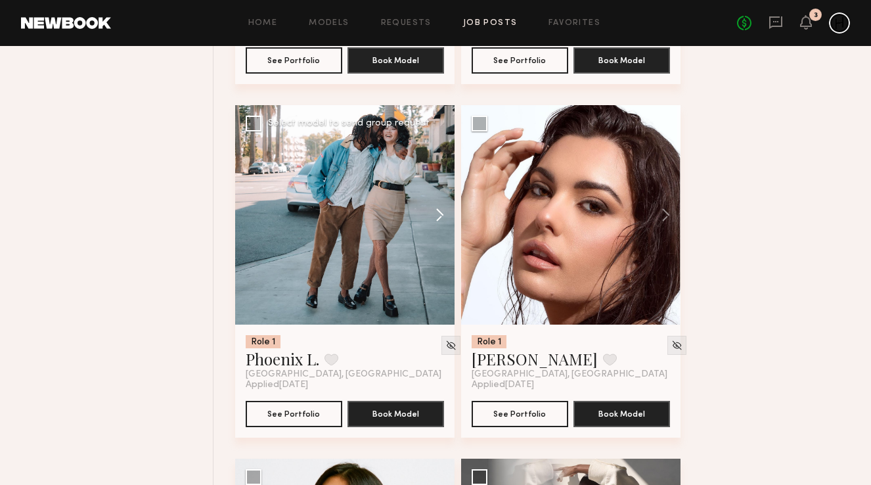
click at [437, 219] on button at bounding box center [434, 214] width 42 height 219
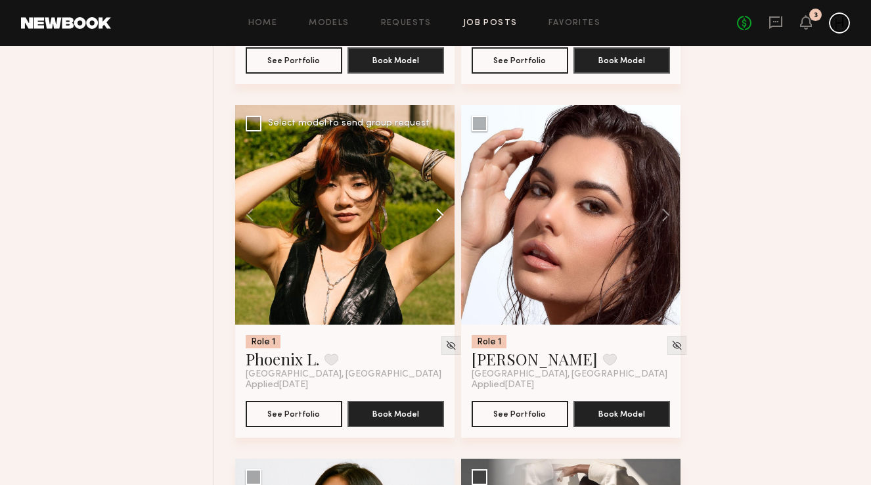
click at [437, 219] on button at bounding box center [434, 214] width 42 height 219
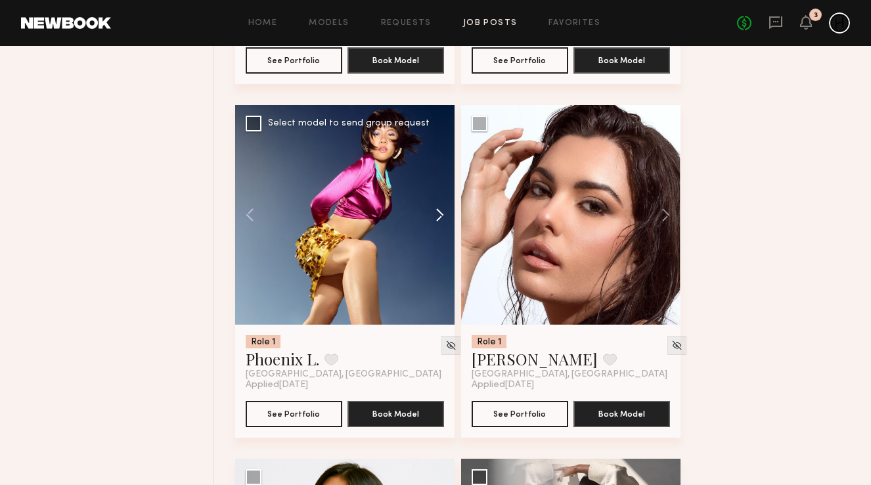
click at [437, 219] on button at bounding box center [434, 214] width 42 height 219
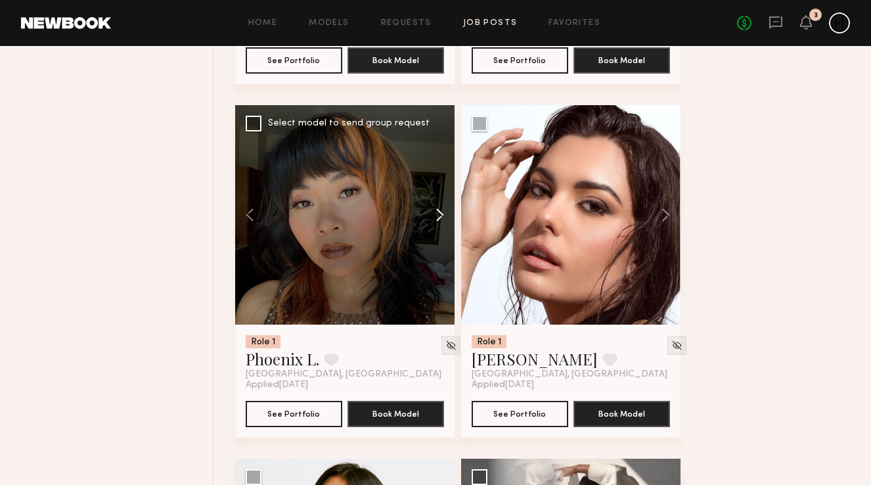
click at [437, 219] on button at bounding box center [434, 214] width 42 height 219
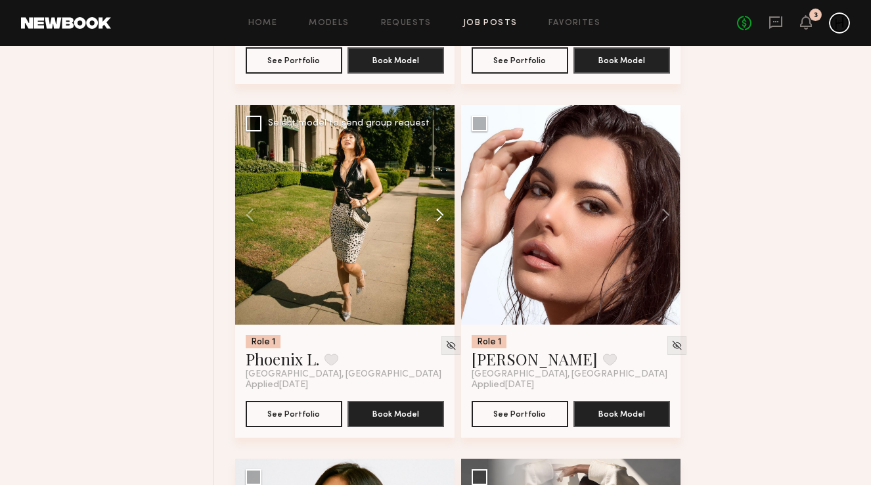
click at [437, 219] on button at bounding box center [434, 214] width 42 height 219
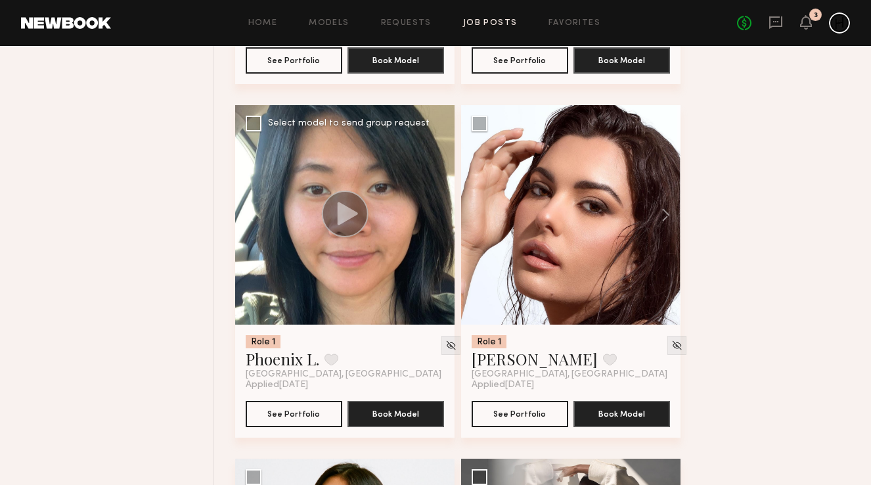
click at [437, 219] on div at bounding box center [344, 214] width 219 height 219
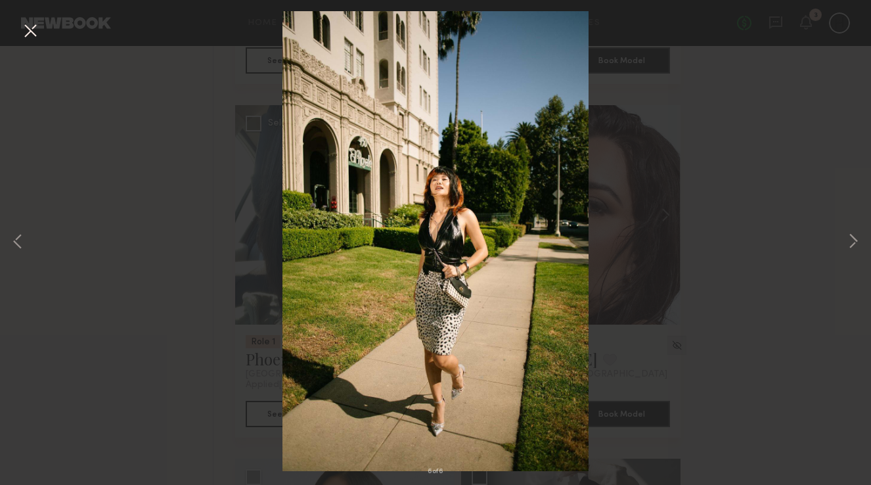
click at [26, 29] on button at bounding box center [30, 32] width 21 height 24
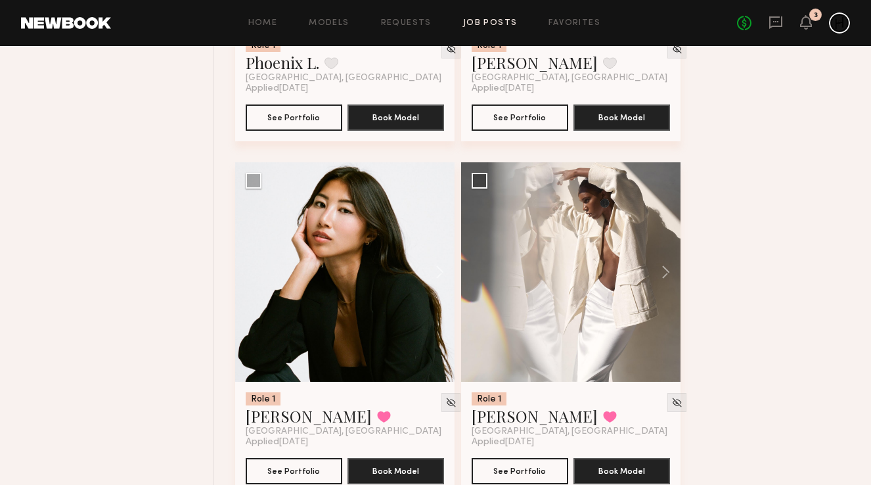
scroll to position [8576, 0]
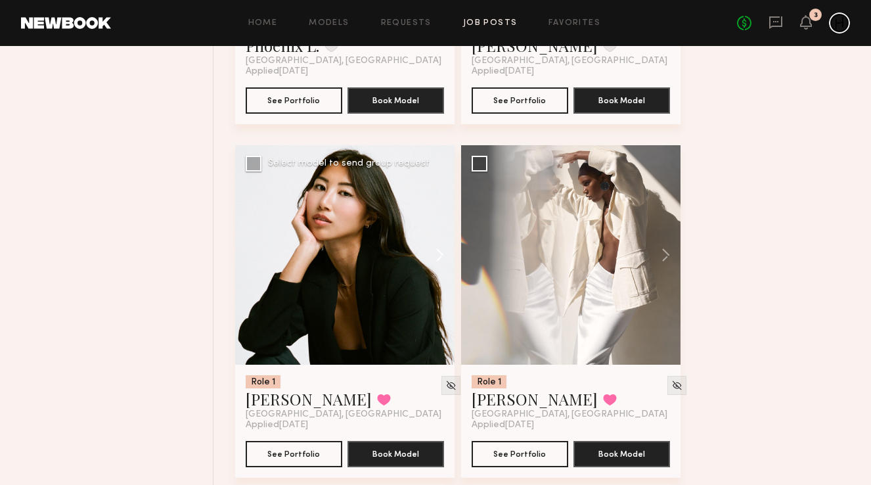
click at [440, 262] on button at bounding box center [434, 254] width 42 height 219
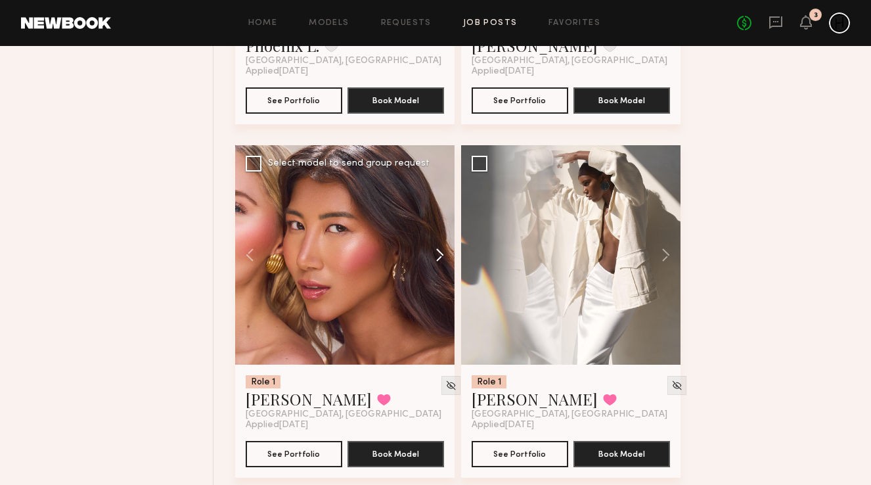
click at [440, 262] on button at bounding box center [434, 254] width 42 height 219
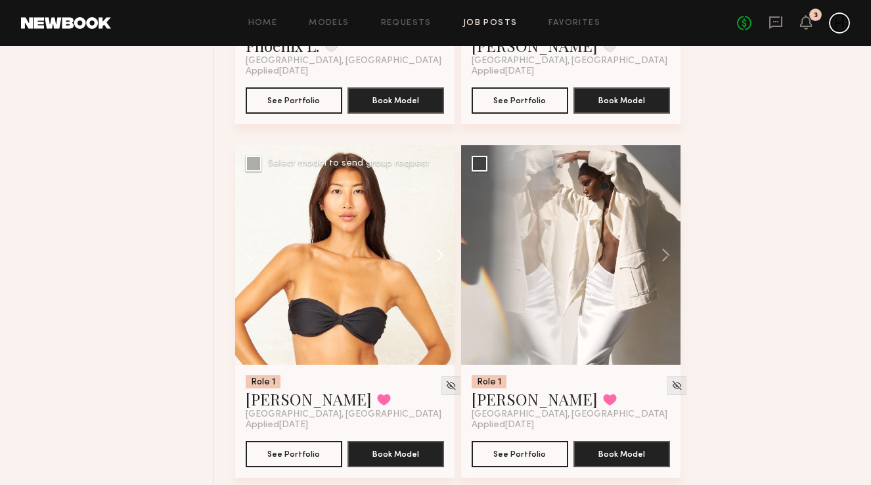
click at [440, 262] on button at bounding box center [434, 254] width 42 height 219
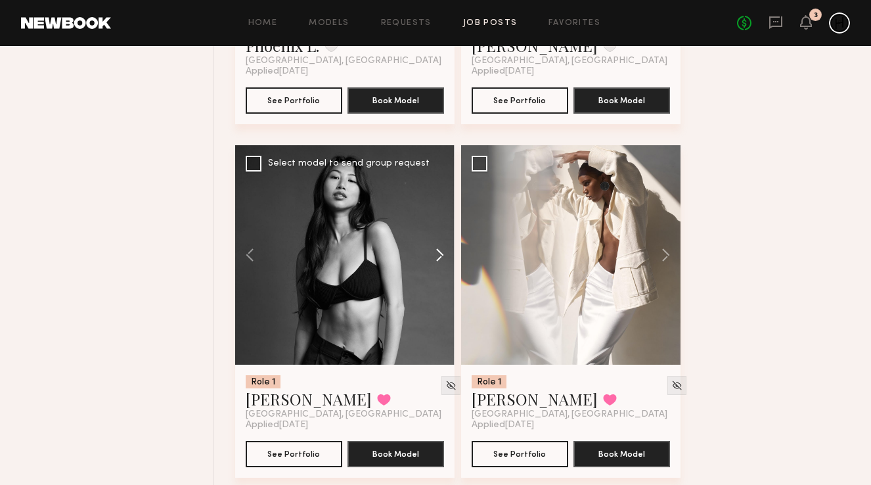
click at [440, 262] on button at bounding box center [434, 254] width 42 height 219
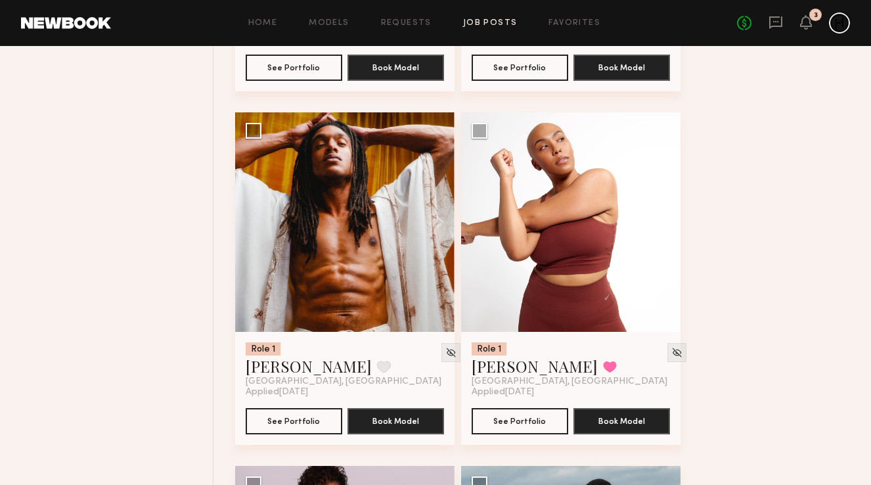
scroll to position [8969, 0]
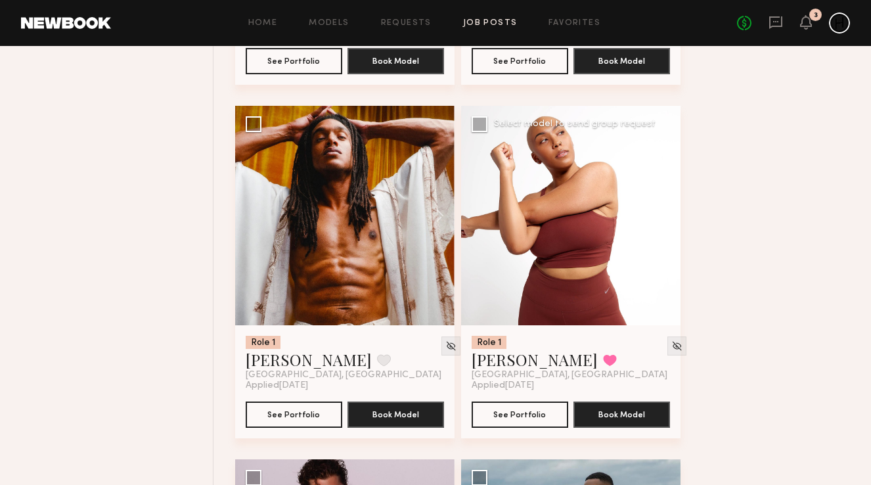
click at [664, 223] on button at bounding box center [660, 215] width 42 height 219
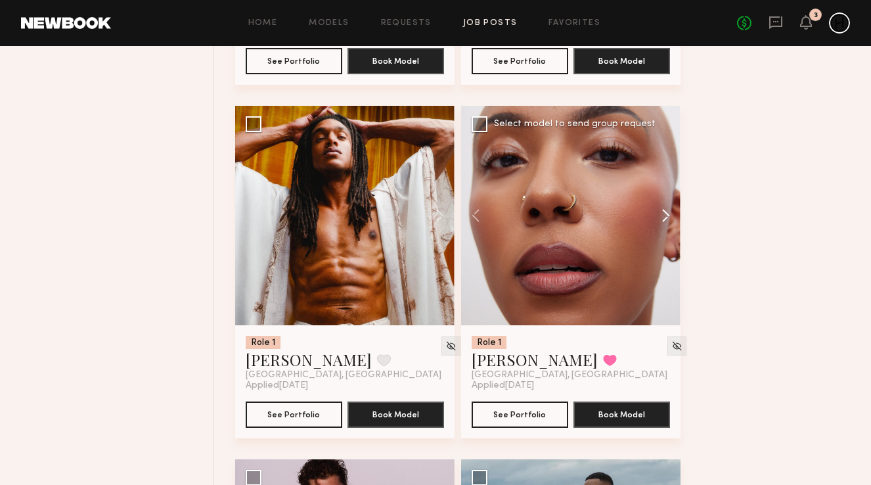
click at [664, 223] on button at bounding box center [660, 215] width 42 height 219
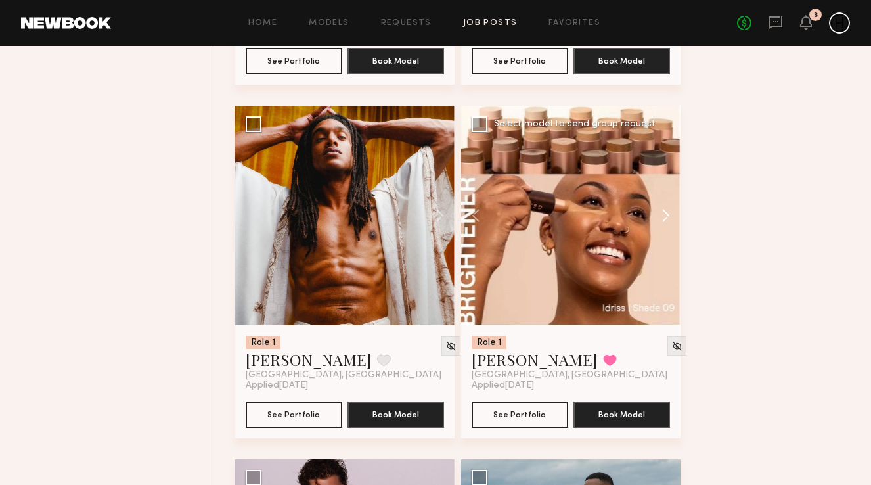
click at [664, 223] on button at bounding box center [660, 215] width 42 height 219
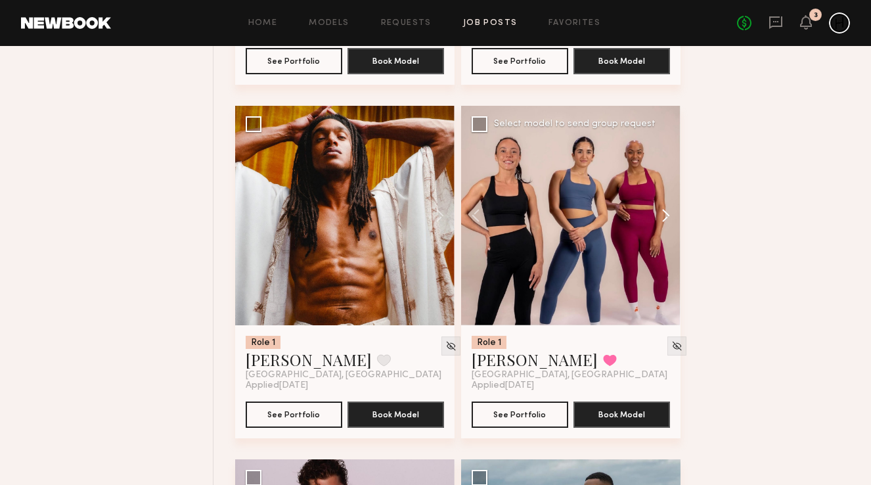
click at [664, 223] on button at bounding box center [660, 215] width 42 height 219
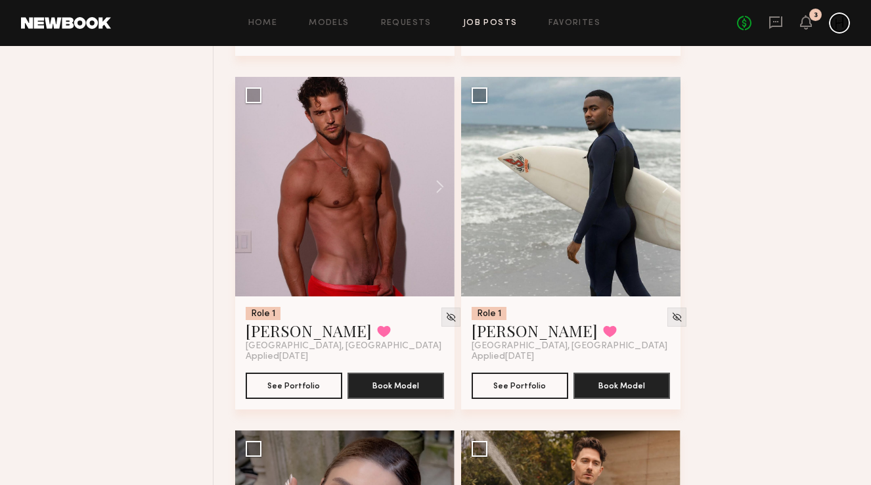
scroll to position [9353, 0]
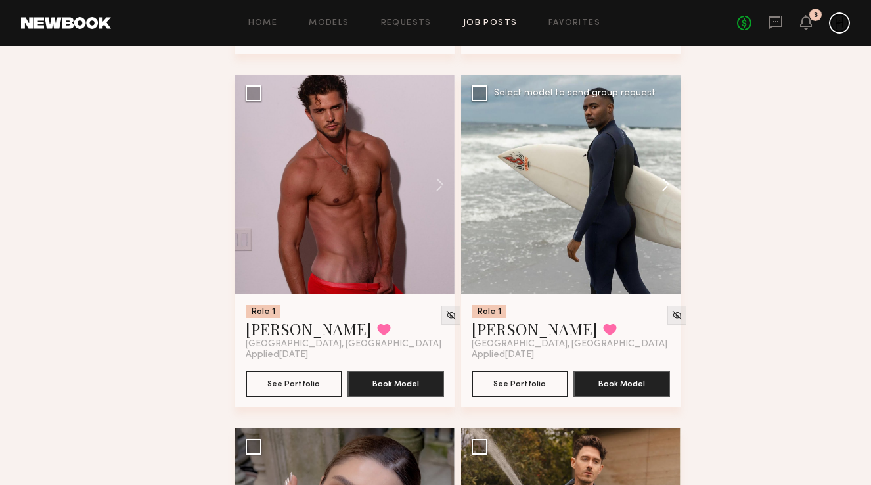
click at [666, 196] on button at bounding box center [660, 184] width 42 height 219
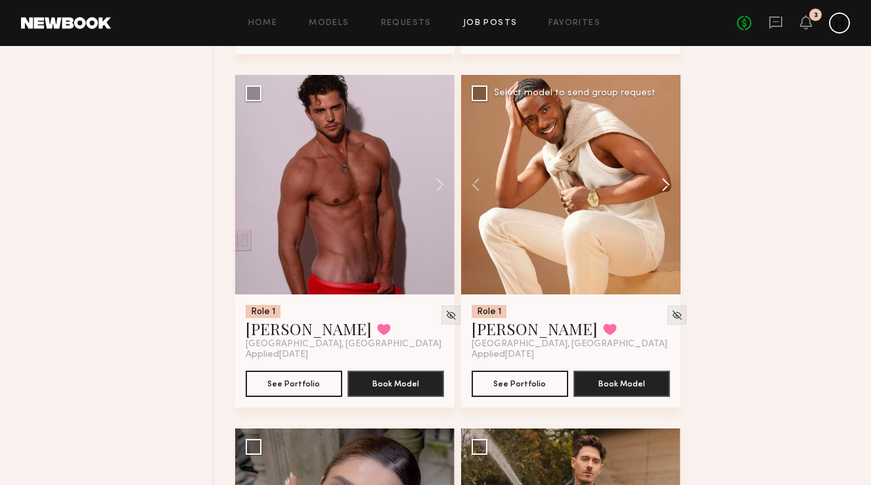
click at [666, 196] on button at bounding box center [660, 184] width 42 height 219
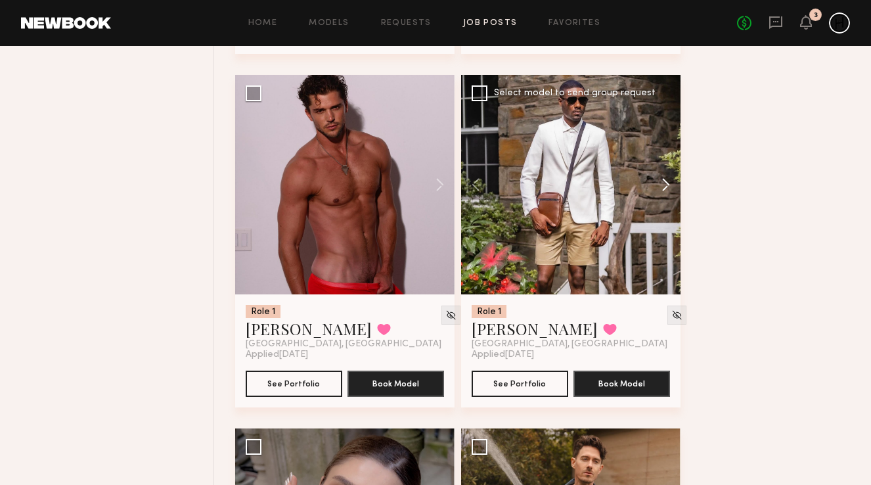
click at [666, 196] on button at bounding box center [660, 184] width 42 height 219
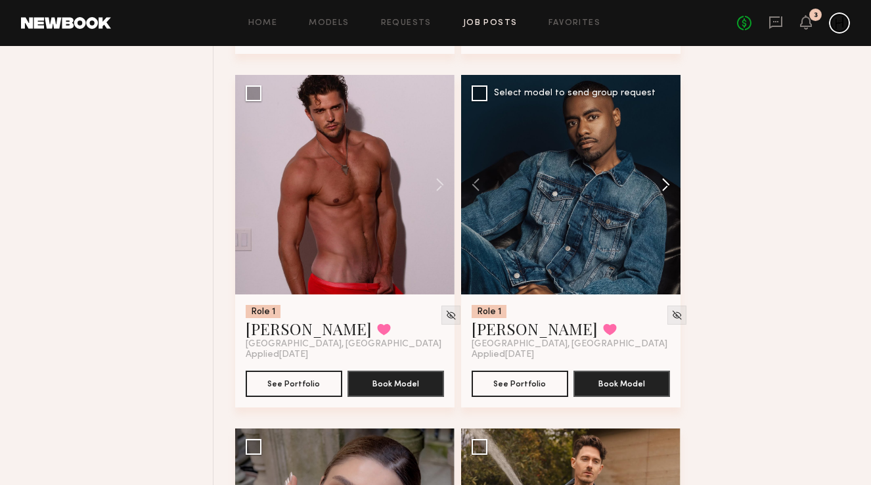
click at [666, 196] on button at bounding box center [660, 184] width 42 height 219
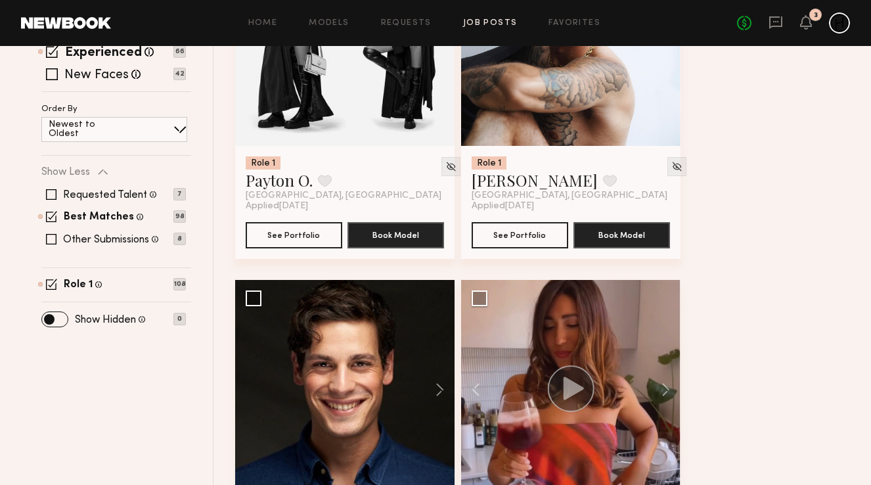
scroll to position [317, 0]
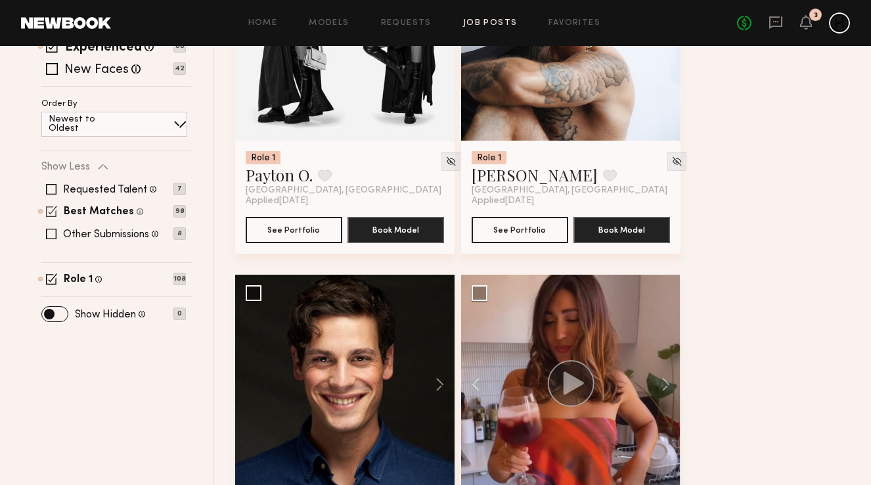
click at [49, 212] on span at bounding box center [51, 211] width 11 height 11
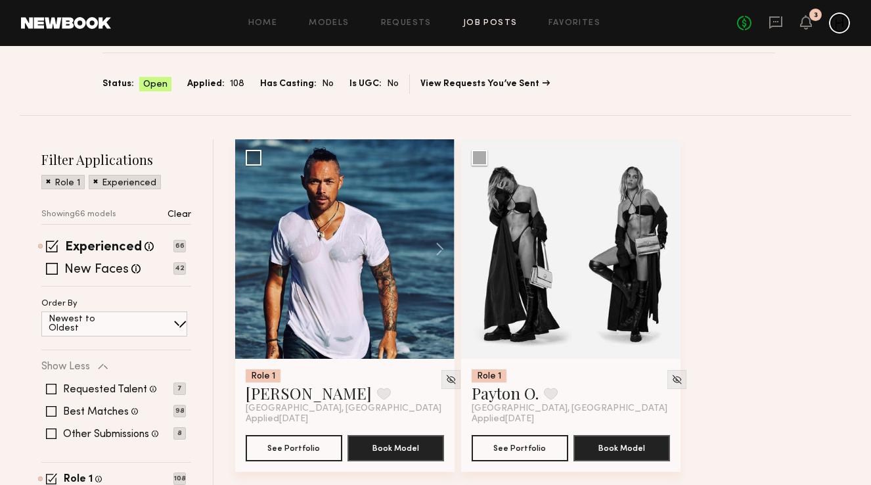
scroll to position [89, 0]
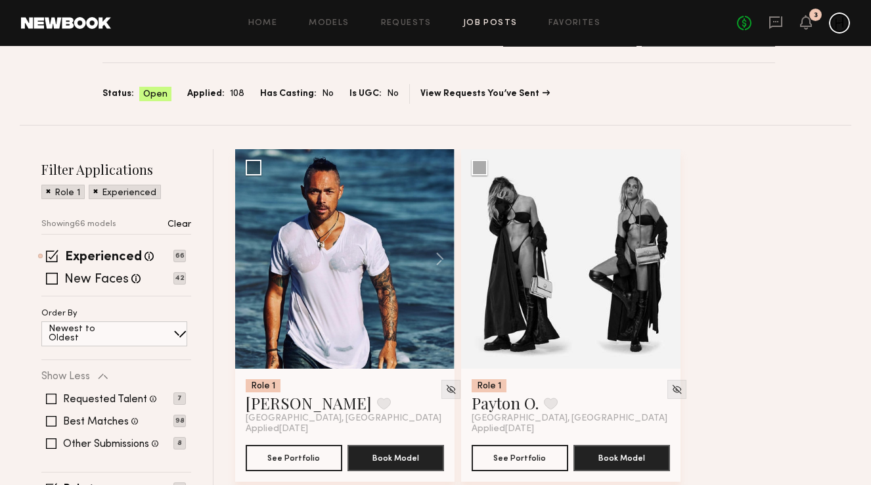
click at [170, 326] on div "Newest to Oldest" at bounding box center [114, 333] width 146 height 25
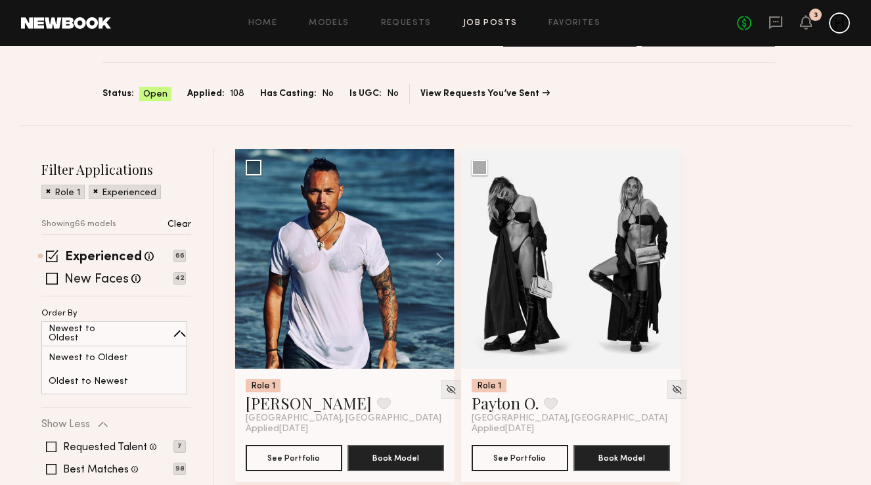
click at [175, 328] on span at bounding box center [179, 333] width 13 height 13
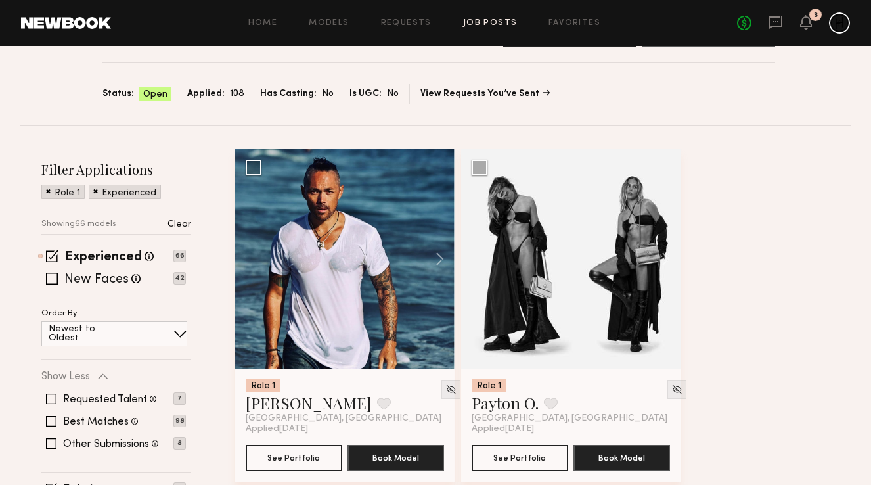
click at [93, 190] on span at bounding box center [95, 191] width 5 height 12
